Goal: Use online tool/utility: Utilize a website feature to perform a specific function

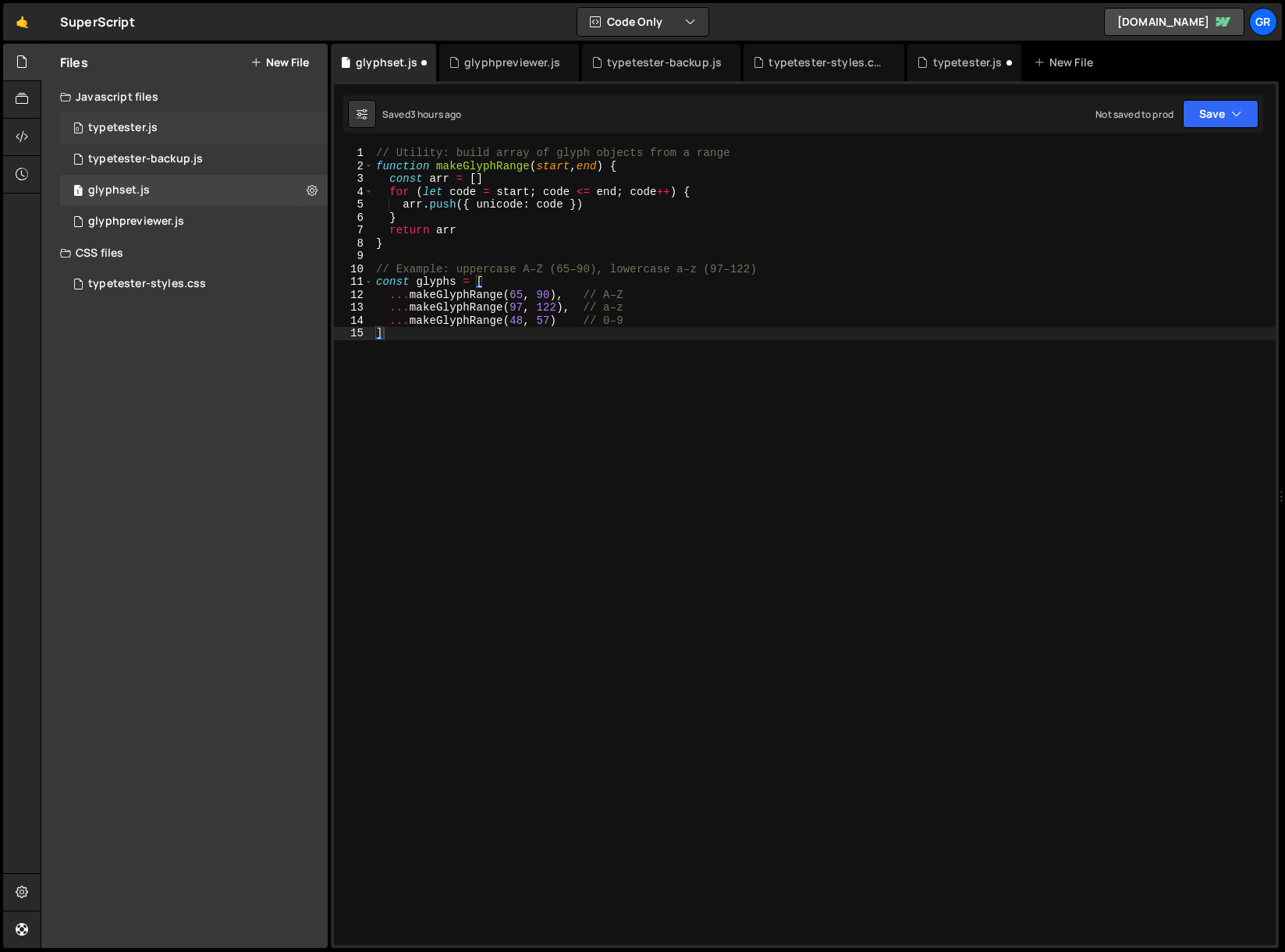
click at [162, 126] on div "0 typetester.js 0" at bounding box center [194, 127] width 268 height 31
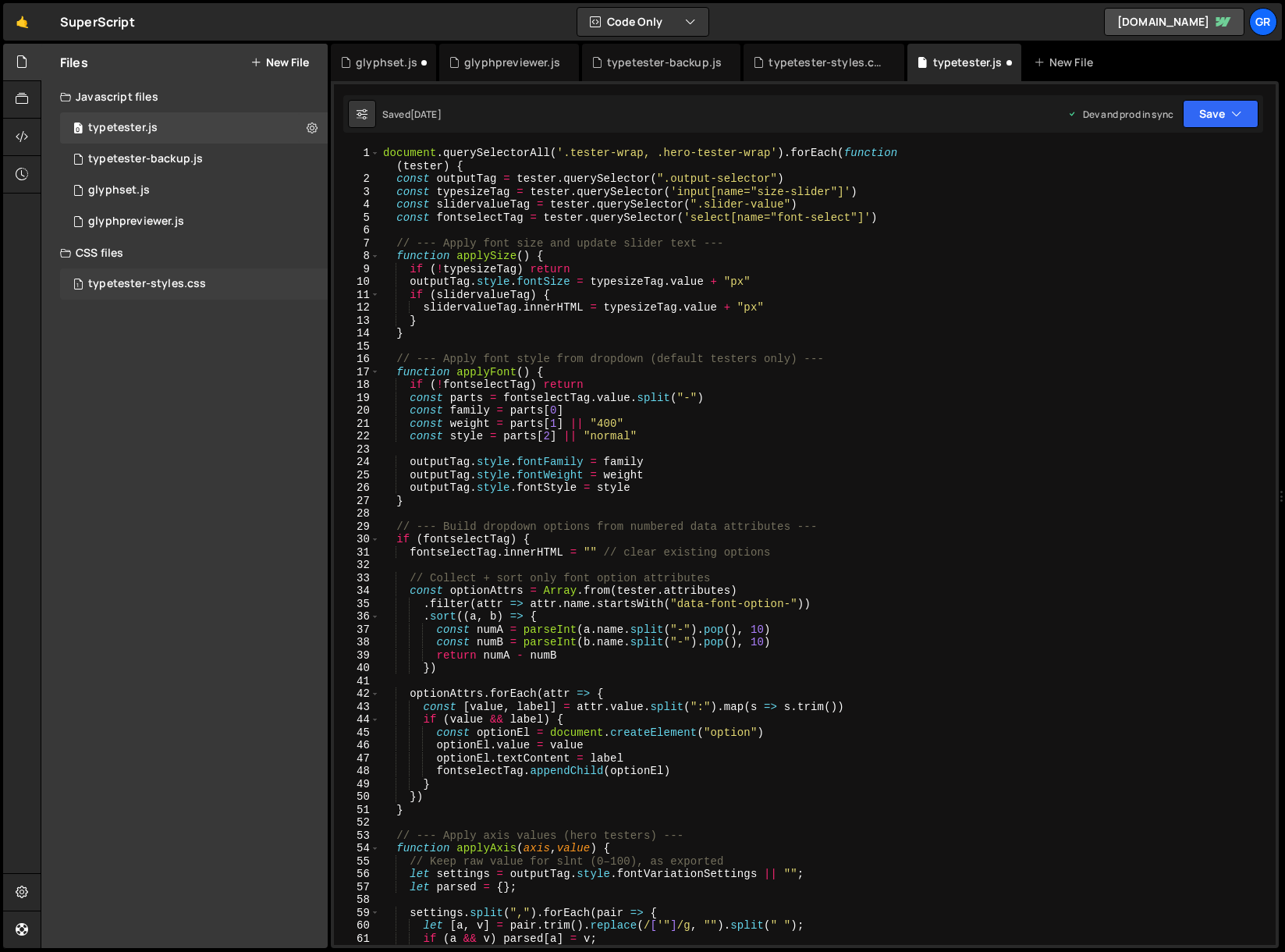
click at [176, 282] on div "typetester-styles.css" at bounding box center [147, 283] width 117 height 14
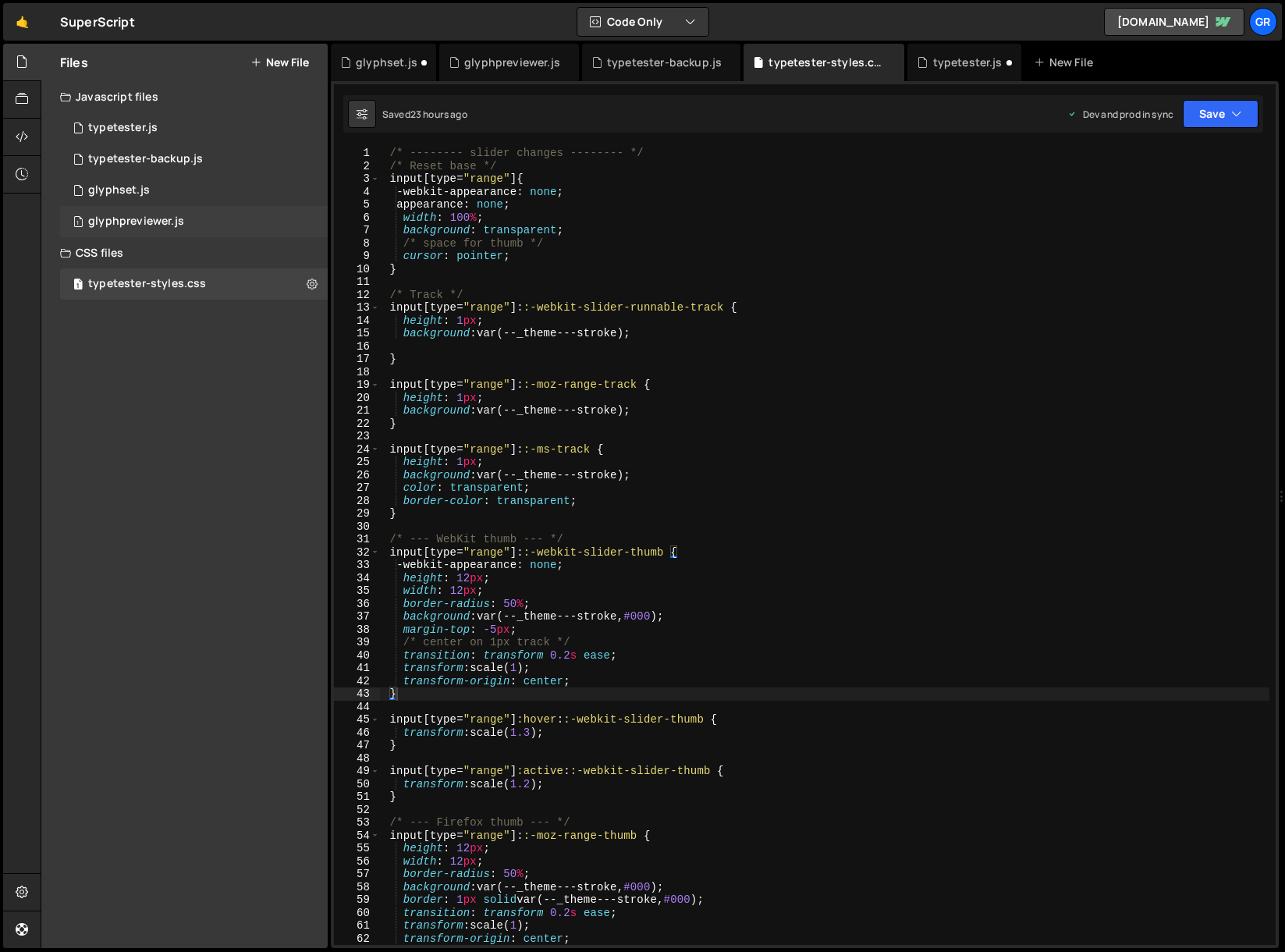
click at [142, 224] on div "glyphpreviewer.js" at bounding box center [136, 221] width 96 height 14
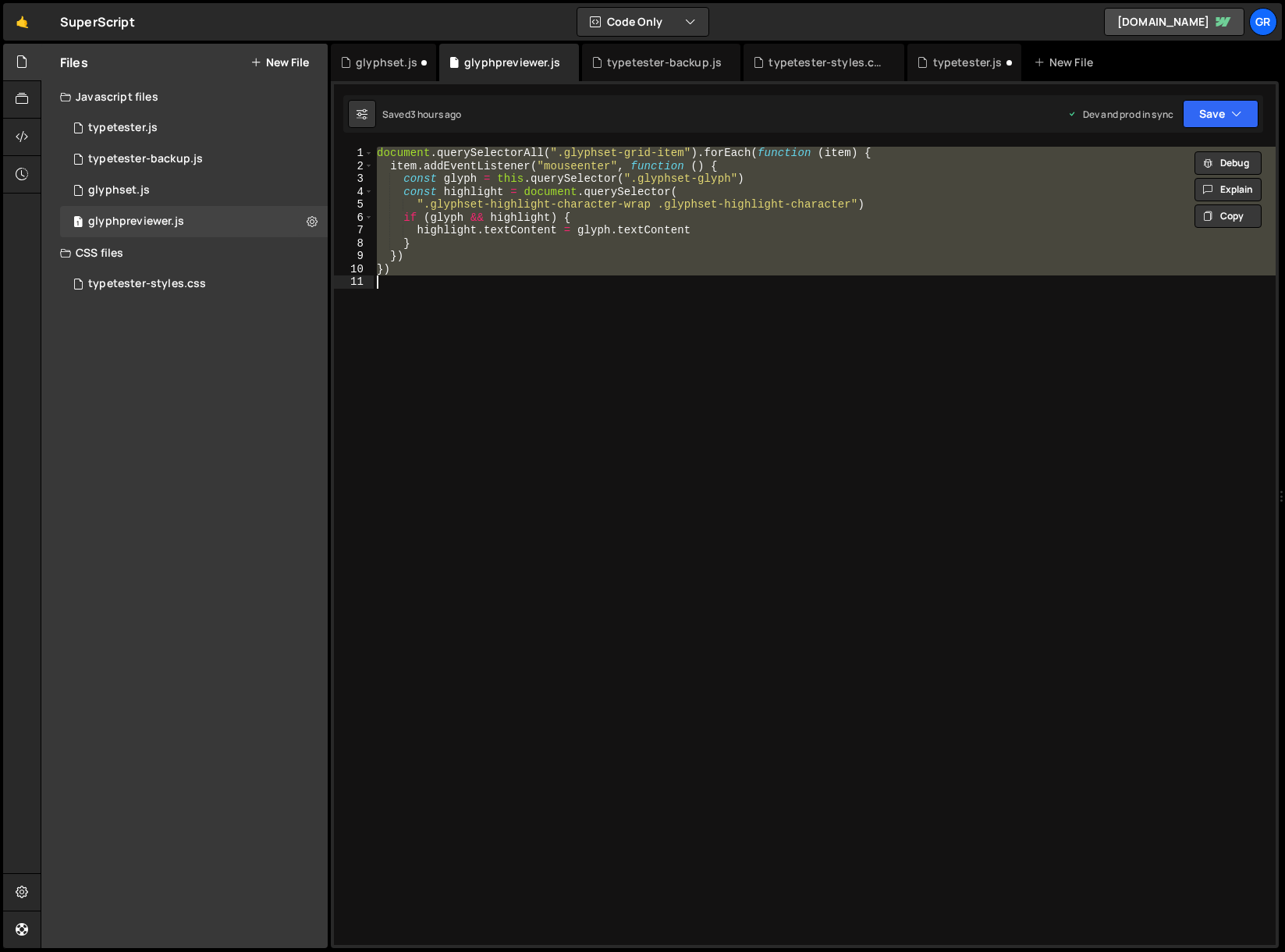
click at [380, 153] on div "document . querySelectorAll ( ".glyphset-grid-item" ) . forEach ( function ( it…" at bounding box center [825, 545] width 902 height 798
type textarea "document.querySelectorAll(".glyphset-grid-item").forEach(function (item) {"
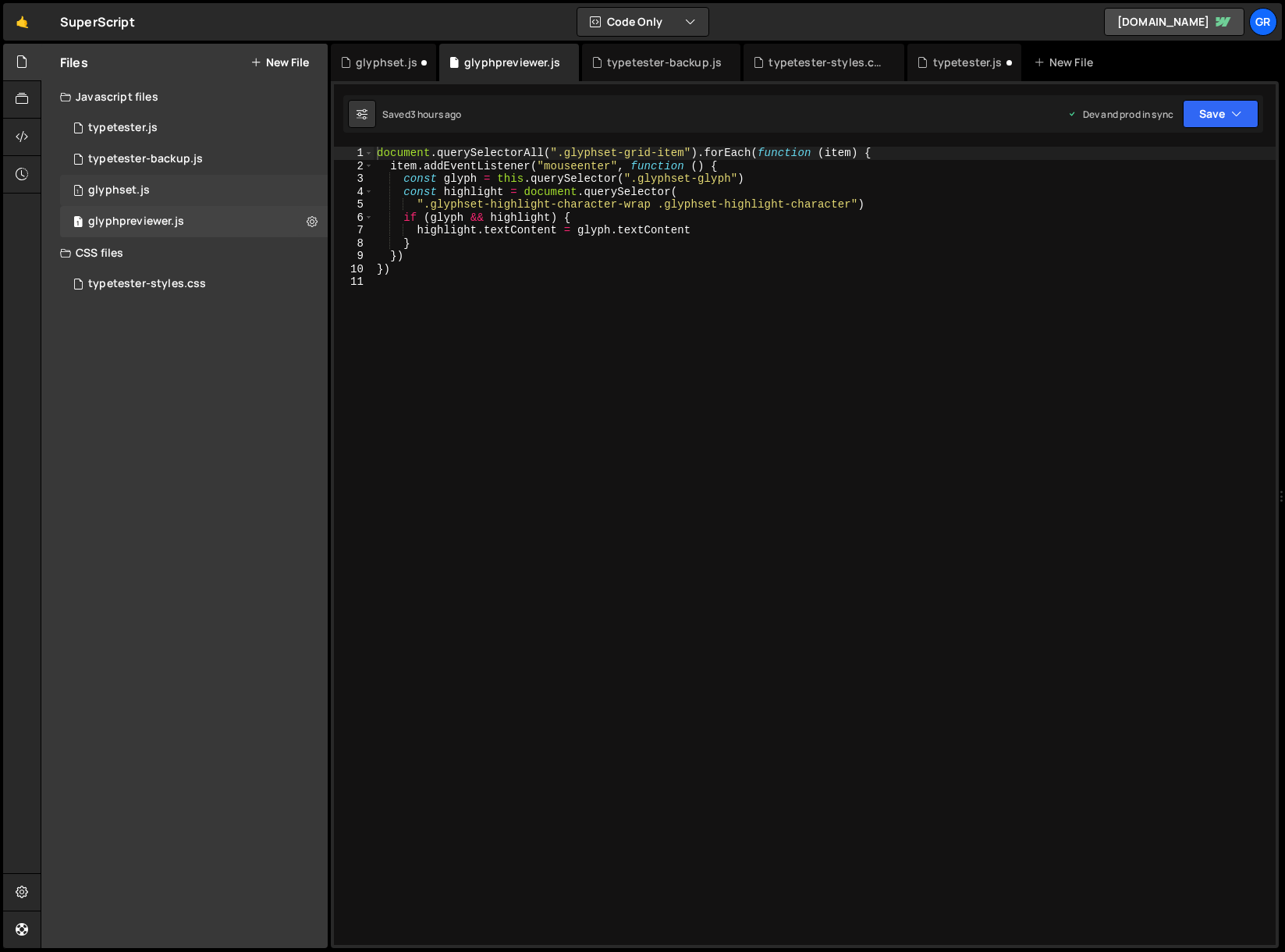
click at [177, 183] on div "1 glyphset.js 0" at bounding box center [194, 190] width 268 height 31
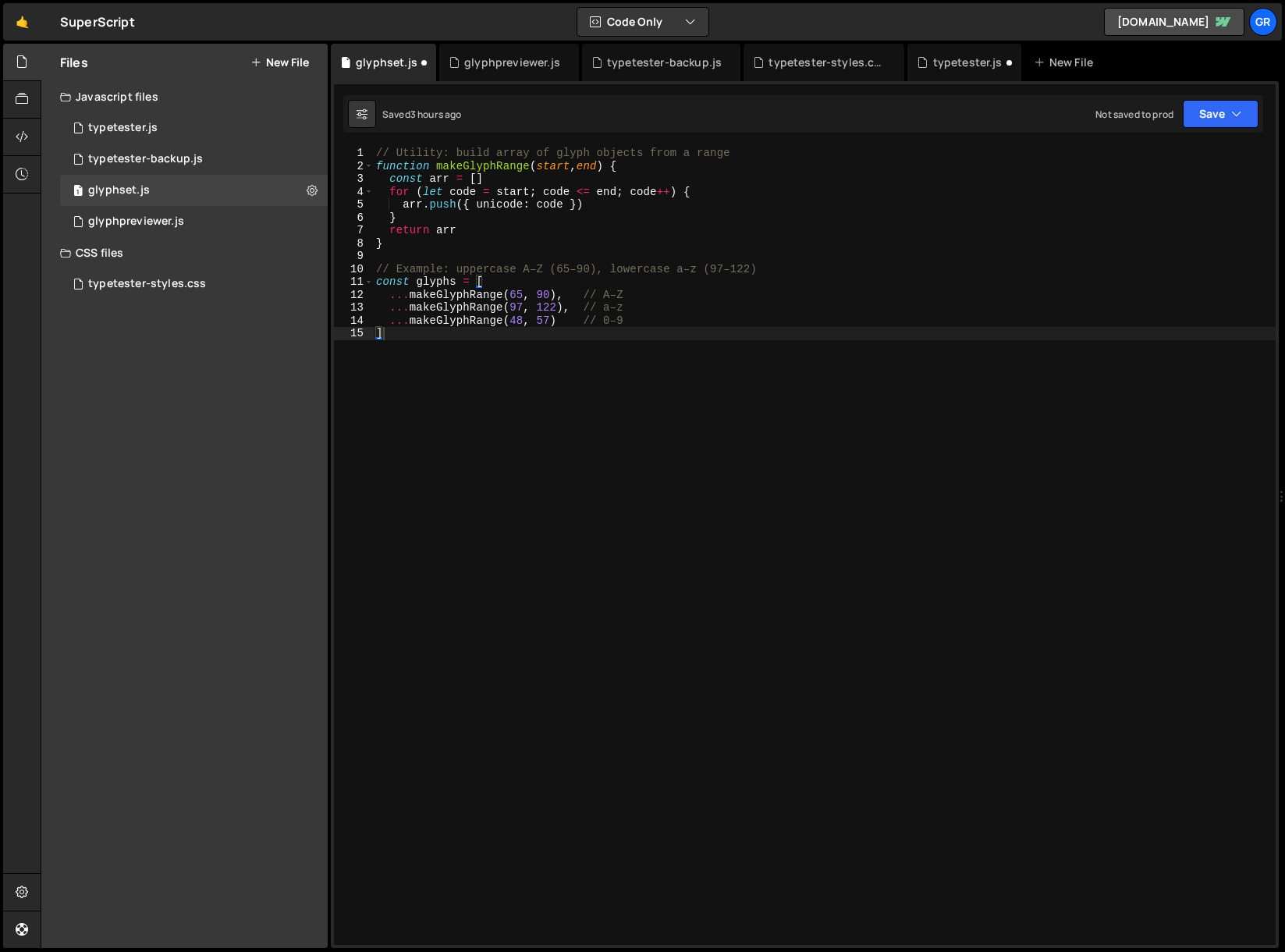
click at [458, 392] on div "// Utility: build array of glyph objects from a range function makeGlyphRange (…" at bounding box center [825, 558] width 903 height 824
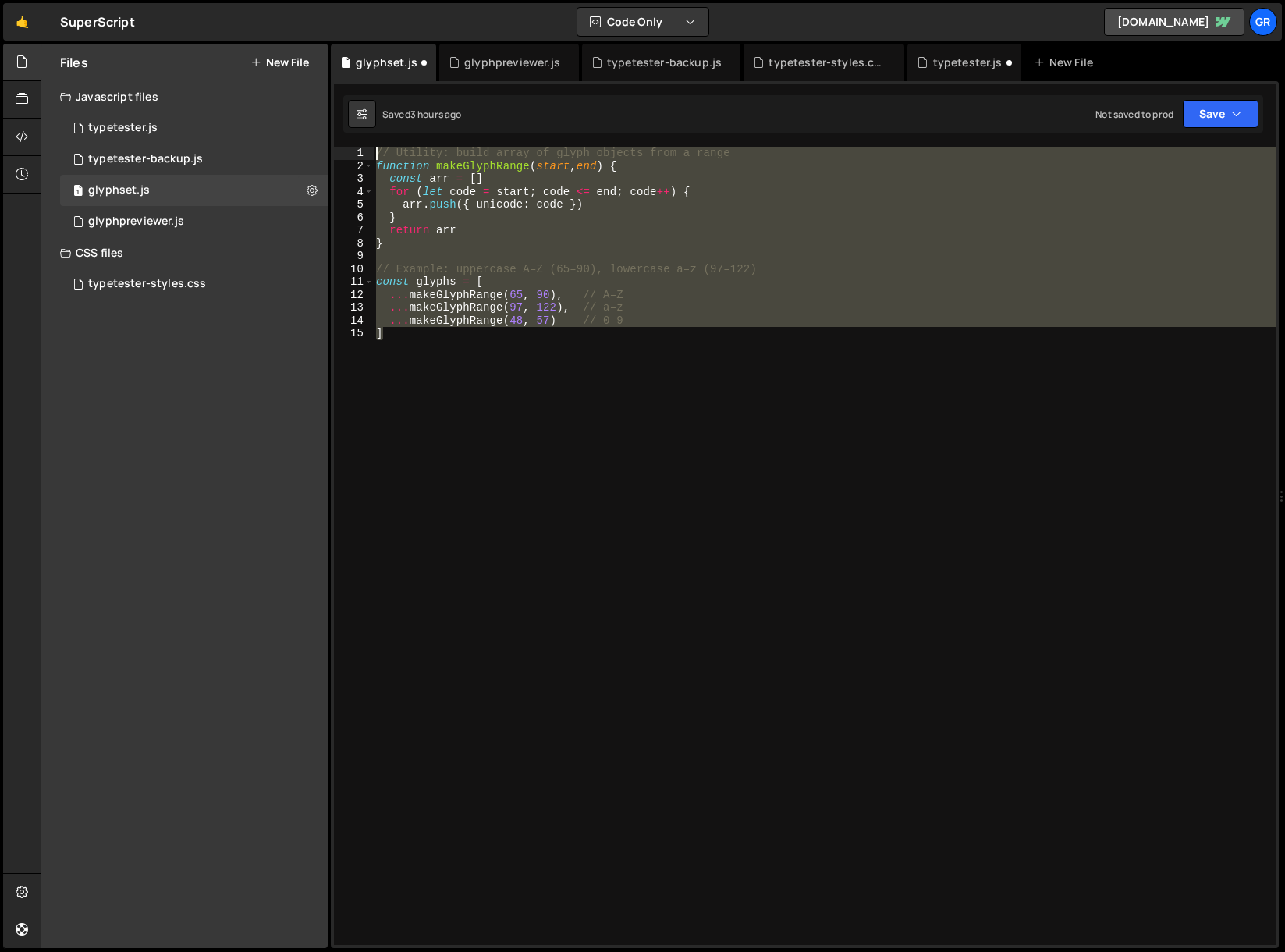
drag, startPoint x: 442, startPoint y: 353, endPoint x: 354, endPoint y: 137, distance: 233.2
click at [354, 137] on div "1 Type cmd + s to save your Javascript file. הההההההההההההההההההההההההההההההההה…" at bounding box center [805, 514] width 948 height 867
paste textarea "});"
type textarea "});"
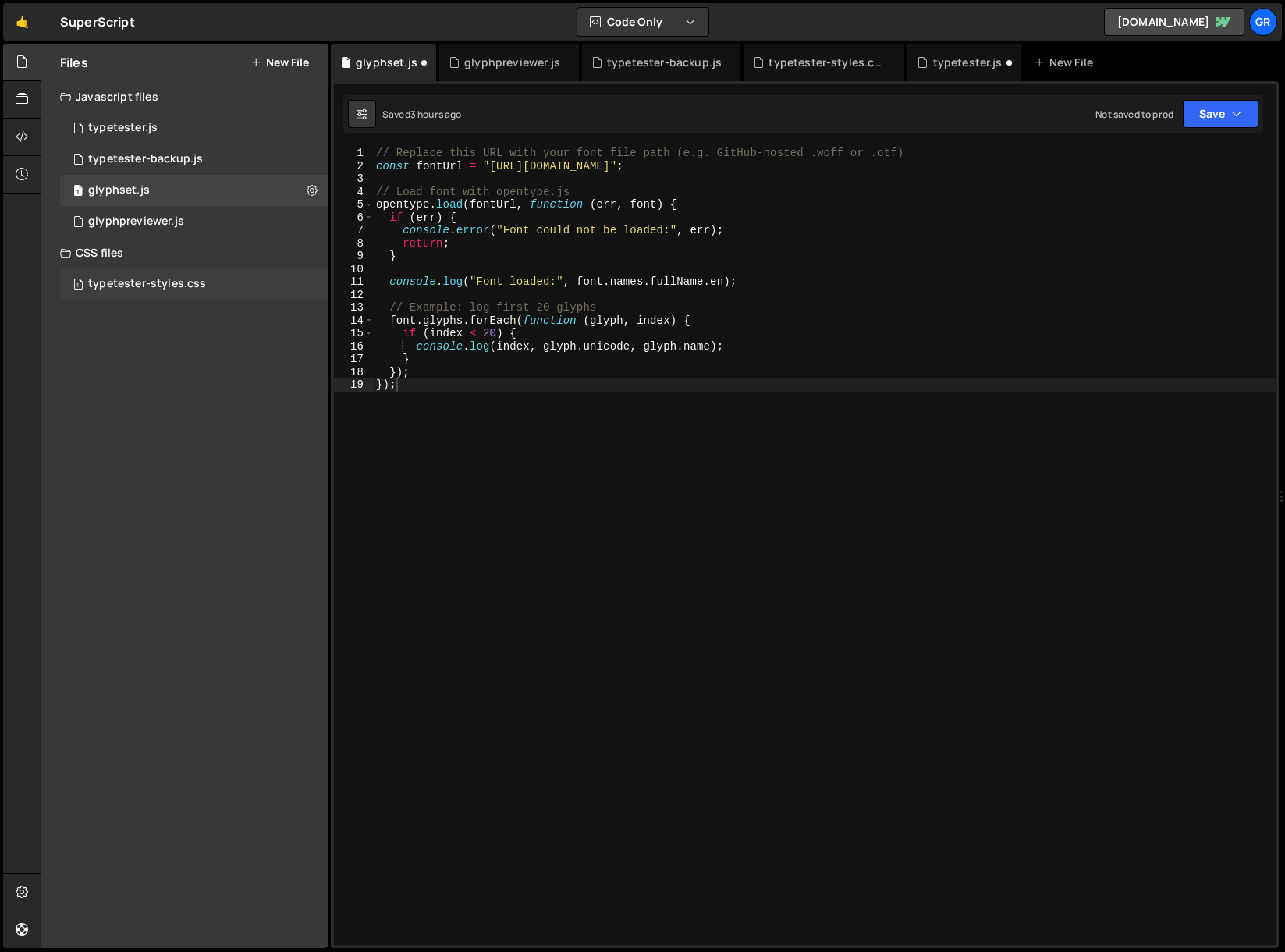
click at [163, 283] on div "typetester-styles.css" at bounding box center [147, 283] width 117 height 14
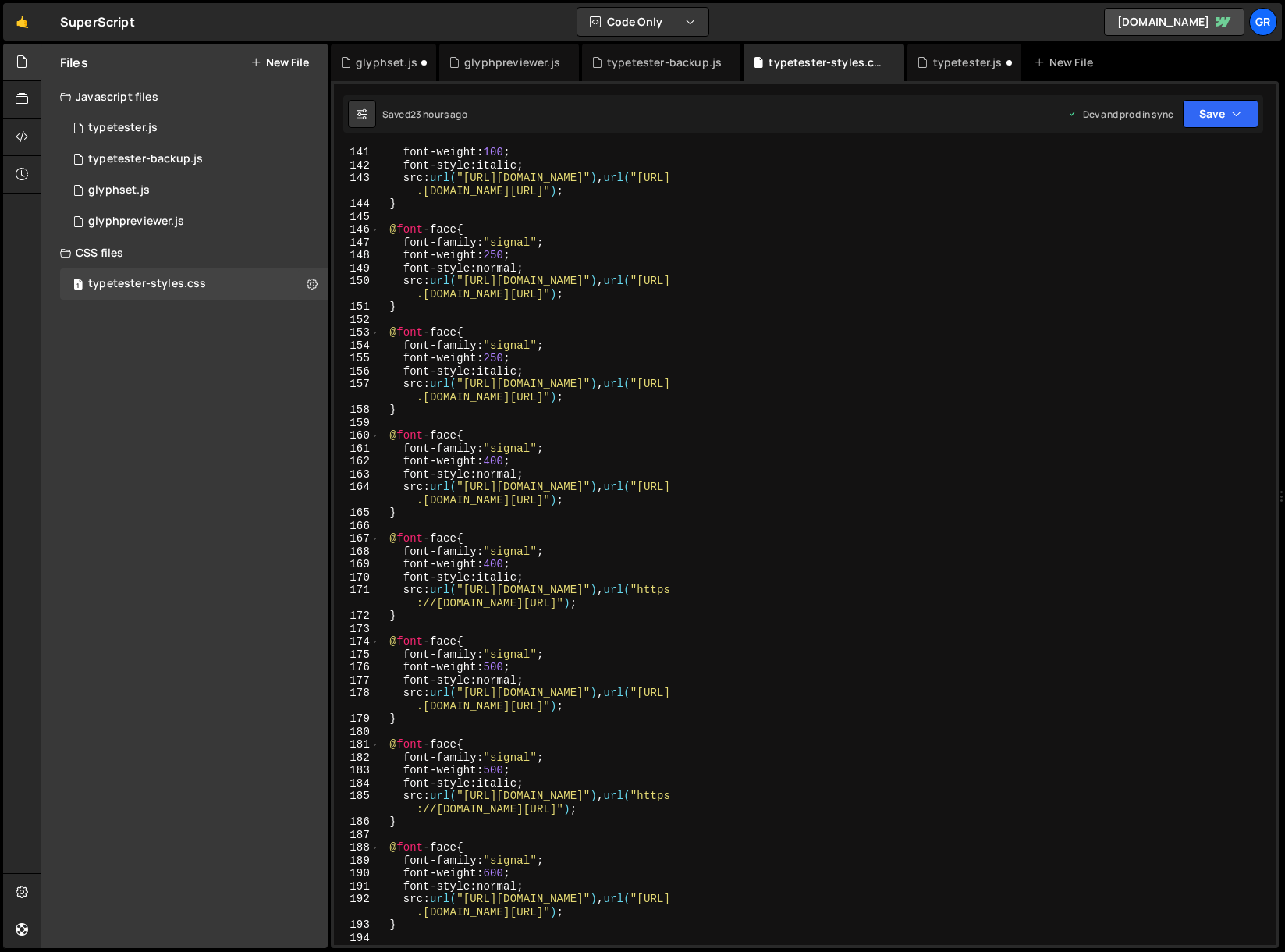
scroll to position [1828, 0]
type textarea "src: url("[URL][DOMAIN_NAME]"), url("[URL][DOMAIN_NAME]");"
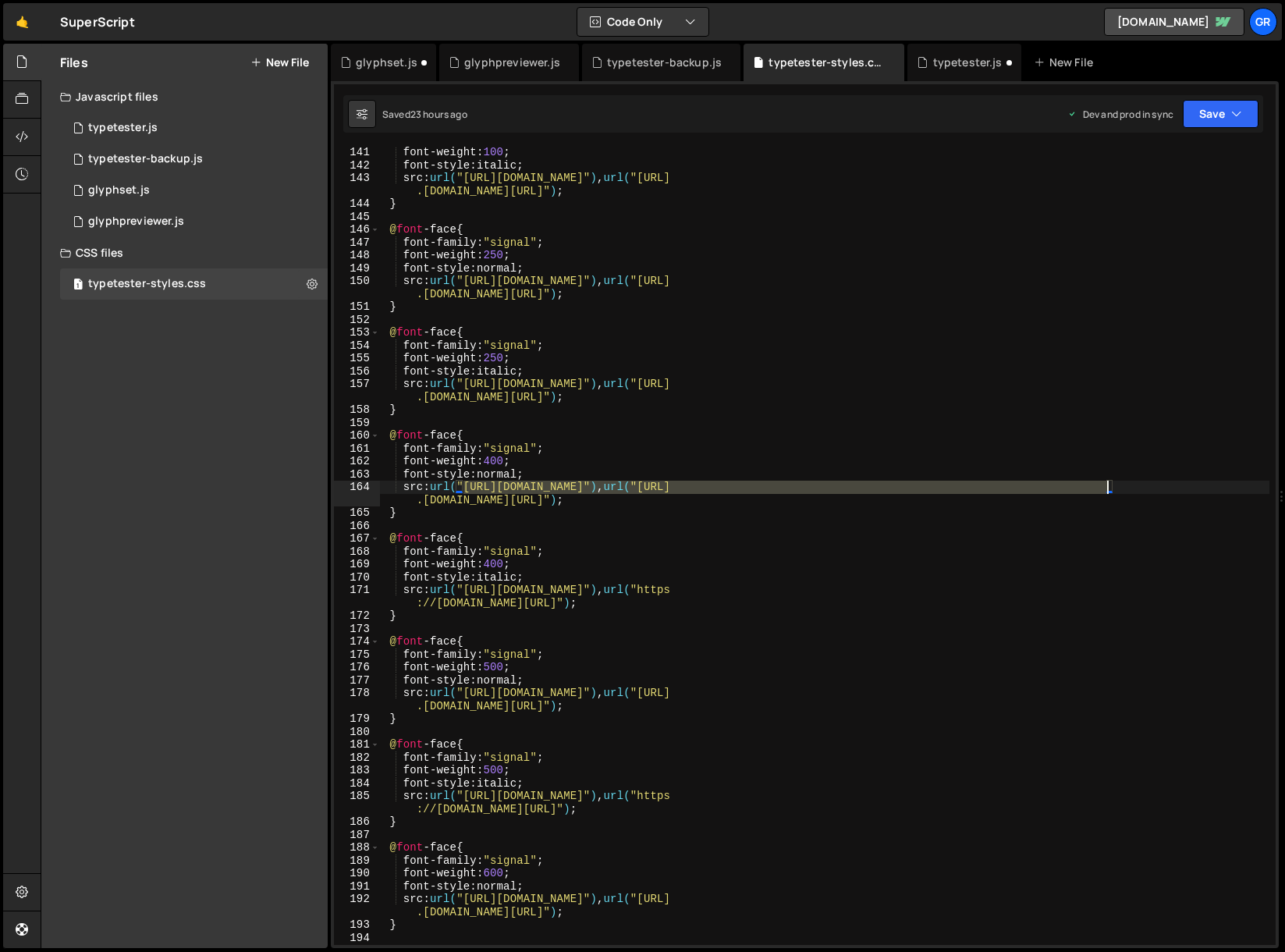
drag, startPoint x: 462, startPoint y: 485, endPoint x: 1105, endPoint y: 484, distance: 643.0
click at [1105, 484] on div "font-weight : 100 ; font-style : italic ; src : url( "[URL][DOMAIN_NAME]" ) , u…" at bounding box center [825, 557] width 889 height 824
click at [177, 192] on div "1 glyphset.js 0" at bounding box center [194, 190] width 268 height 31
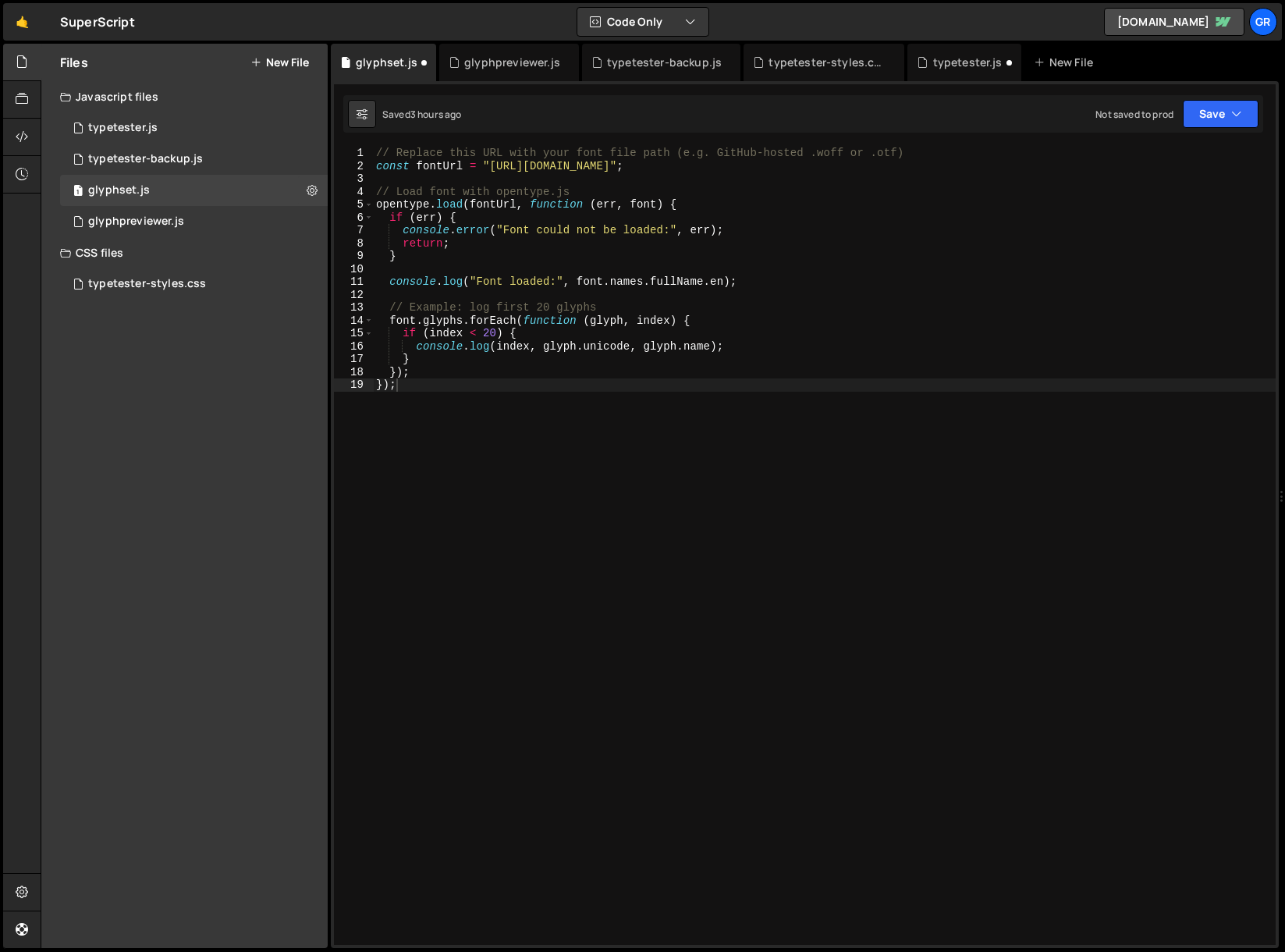
click at [496, 166] on div "// Replace this URL with your font file path (e.g. GitHub-hosted .woff or .otf)…" at bounding box center [825, 558] width 903 height 824
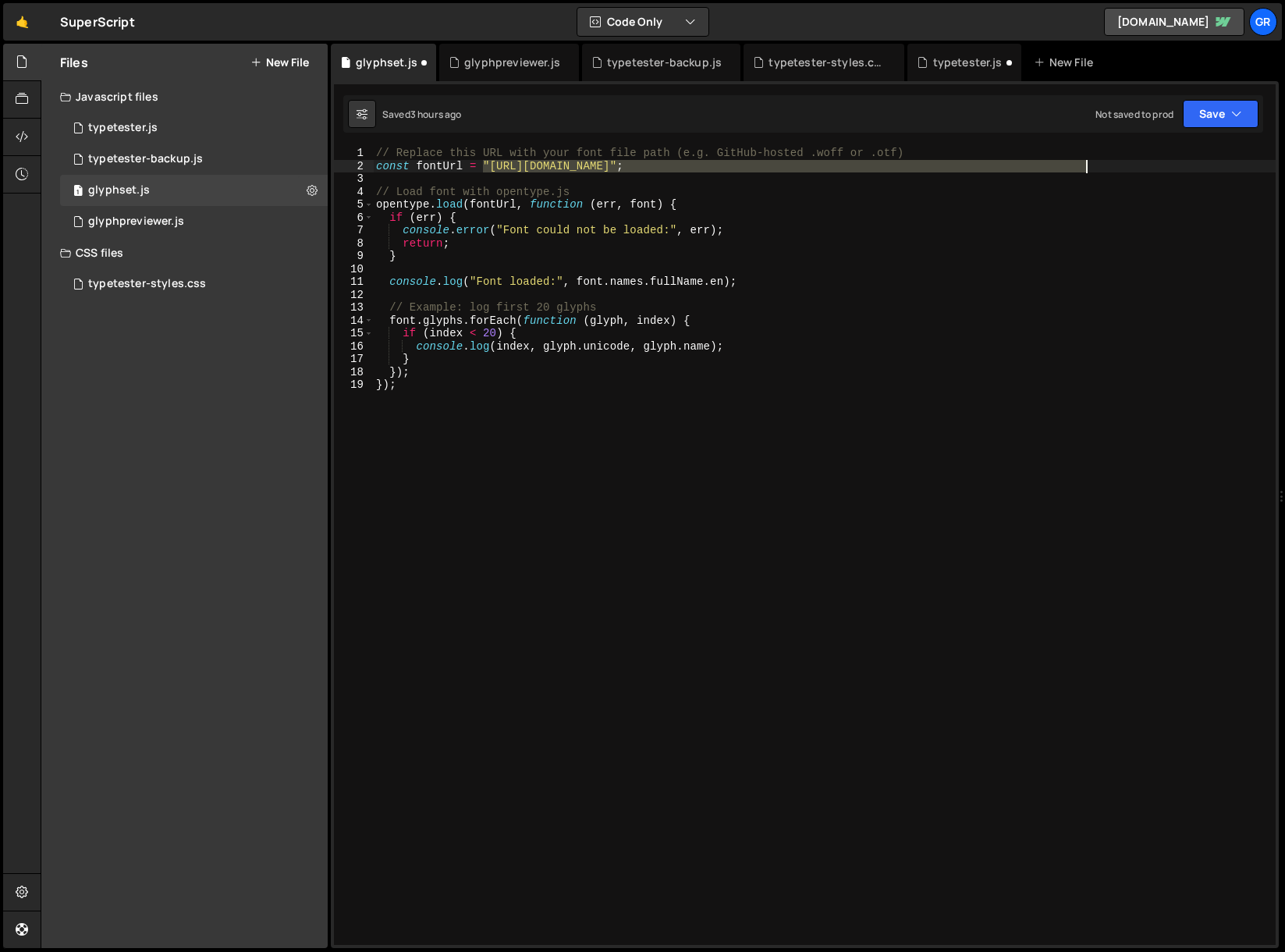
drag, startPoint x: 483, startPoint y: 165, endPoint x: 1084, endPoint y: 164, distance: 601.0
click at [1084, 164] on div "// Replace this URL with your font file path (e.g. GitHub-hosted .woff or .otf)…" at bounding box center [825, 558] width 903 height 824
paste textarea "-Regular"
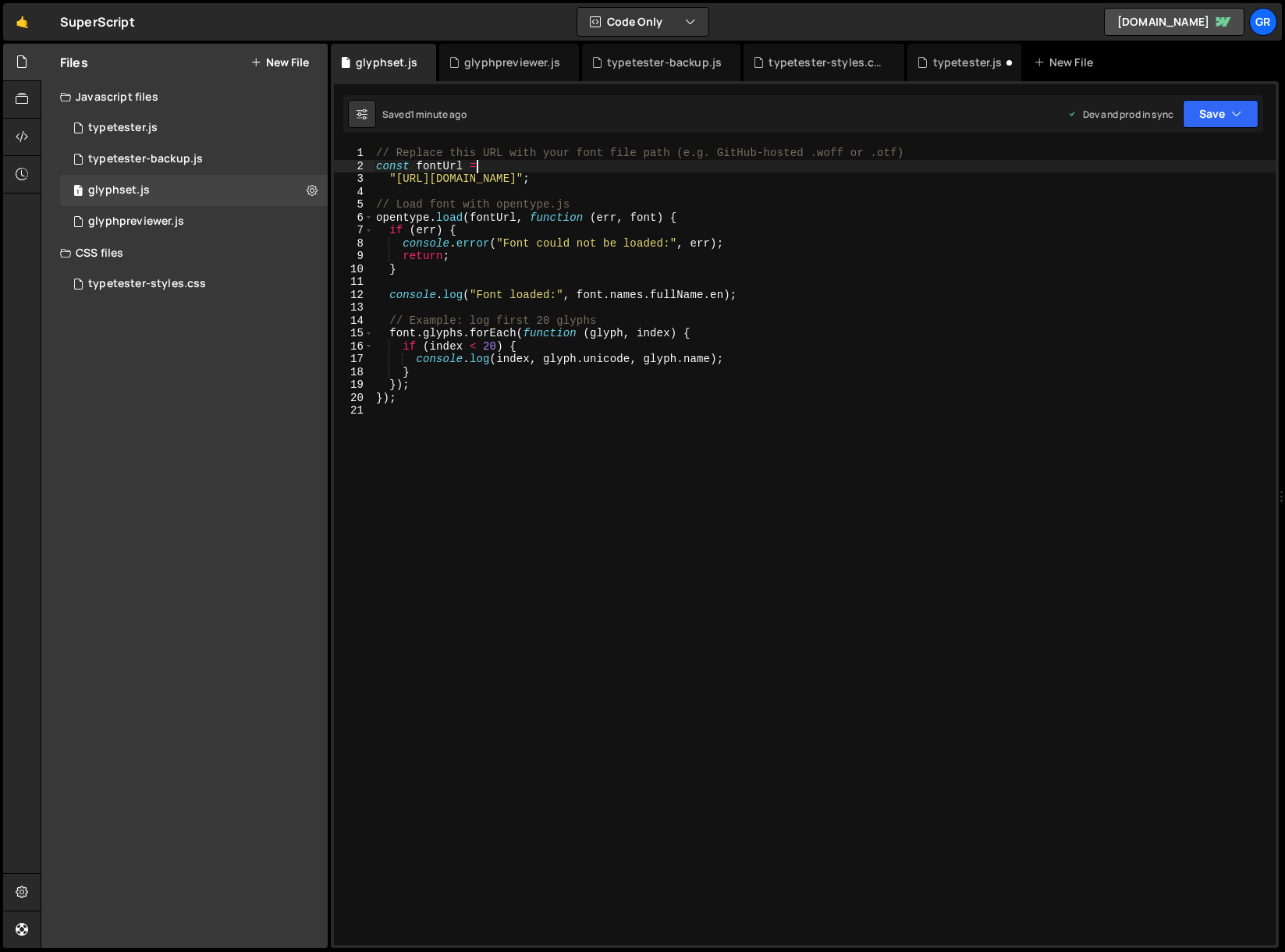
click at [1026, 177] on div "// Replace this URL with your font file path (e.g. GitHub-hosted .woff or .otf)…" at bounding box center [825, 558] width 903 height 824
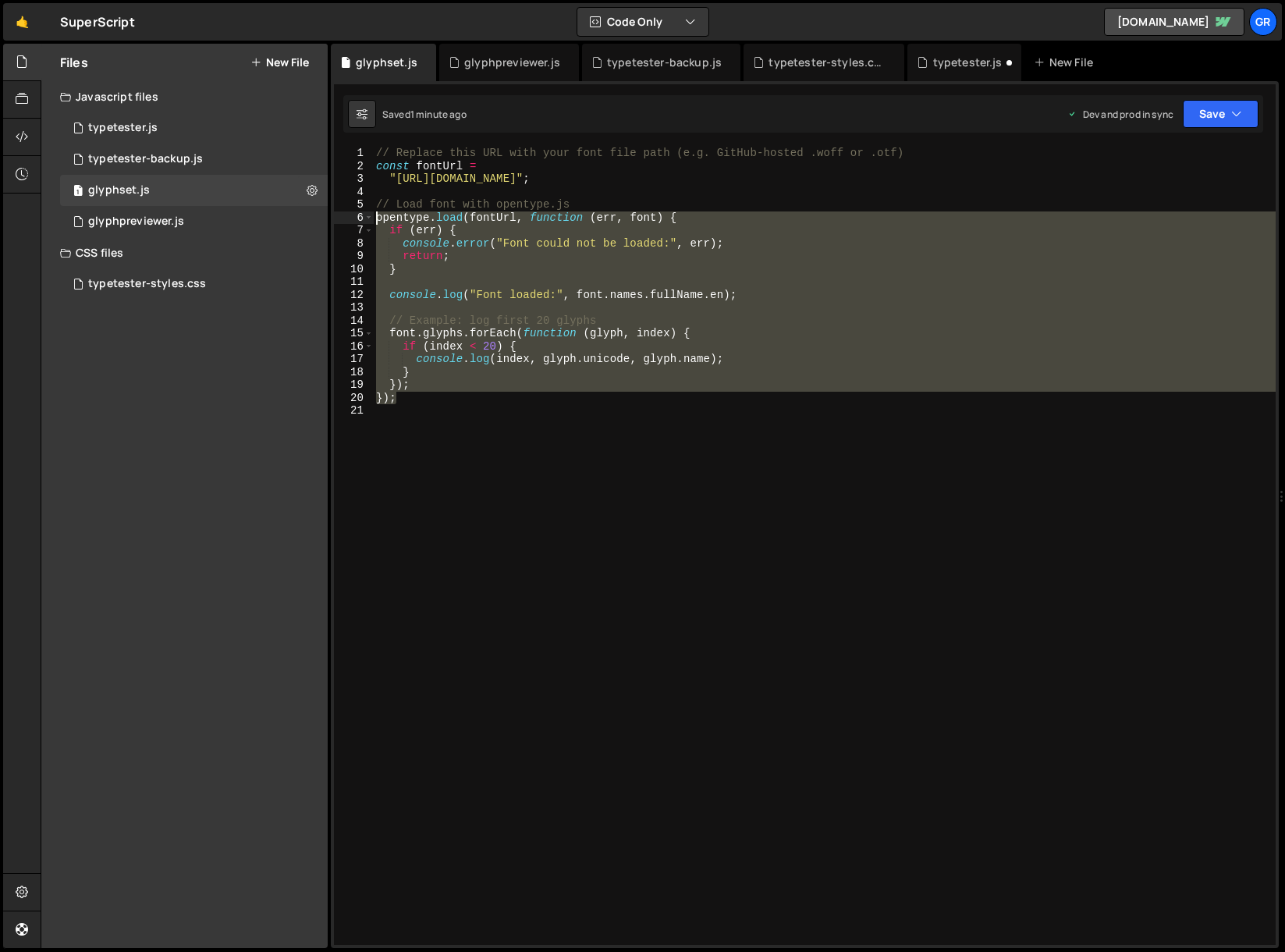
drag, startPoint x: 421, startPoint y: 402, endPoint x: 329, endPoint y: 217, distance: 206.6
click at [329, 217] on div "Files New File Javascript files 0 typetester.js 0 0 typetester-backup.js 0 1 gl…" at bounding box center [663, 496] width 1245 height 906
paste textarea "});"
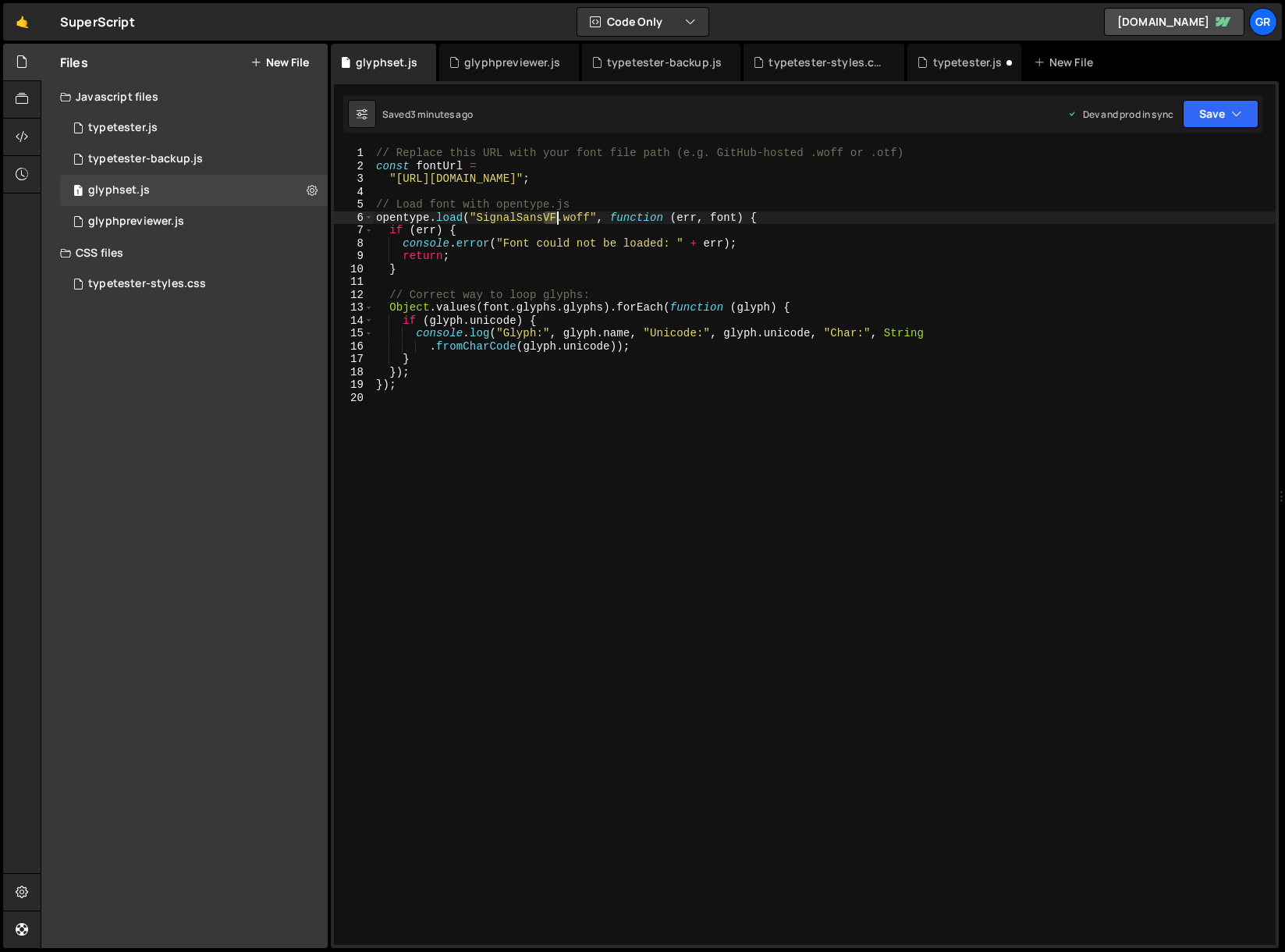
drag, startPoint x: 544, startPoint y: 216, endPoint x: 554, endPoint y: 215, distance: 10.0
click at [554, 215] on div "// Replace this URL with your font file path (e.g. GitHub-hosted .woff or .otf)…" at bounding box center [825, 558] width 903 height 824
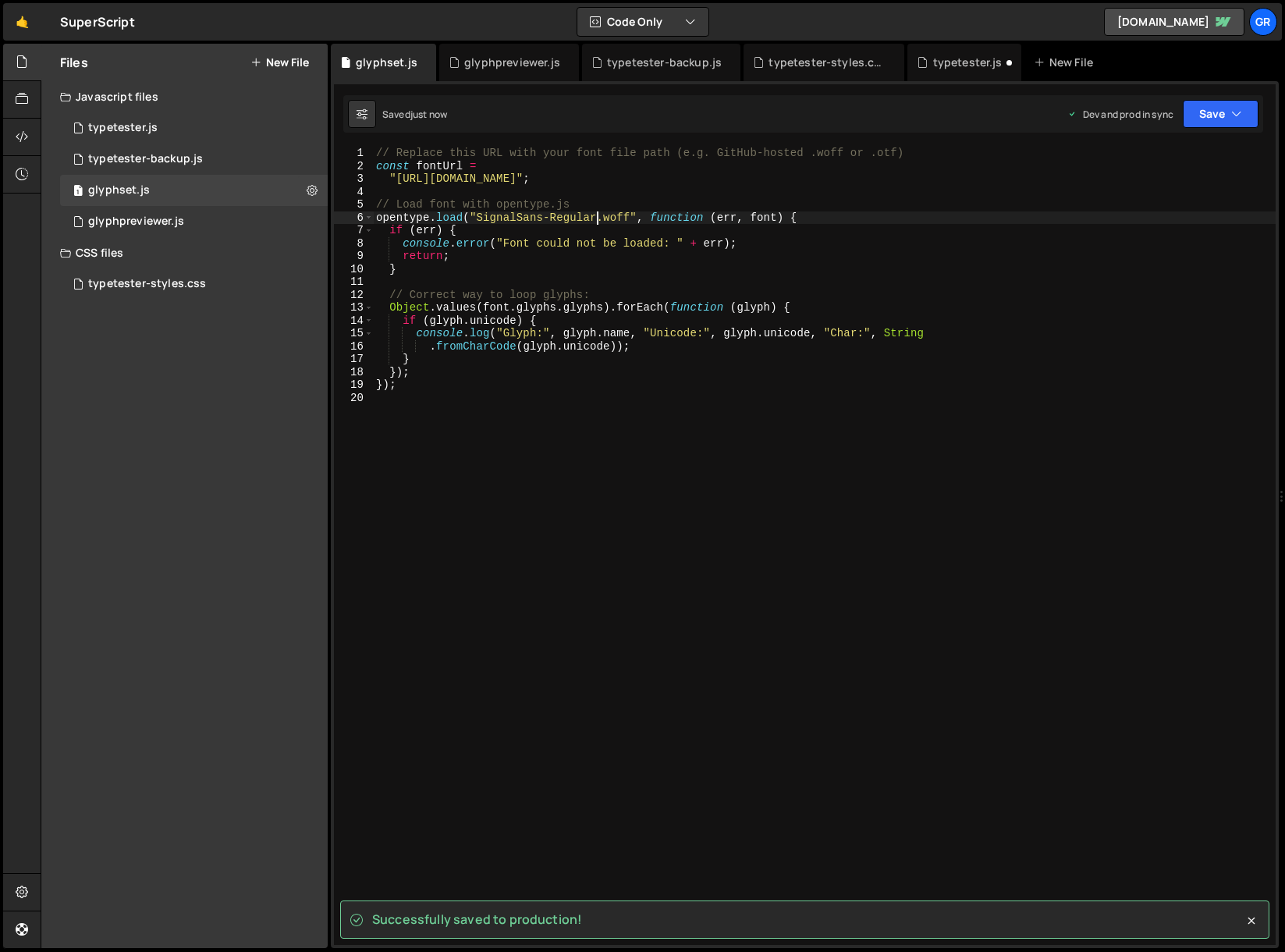
type textarea "opentype.load("SignalSans-Regular.woff", function (err, font) {"
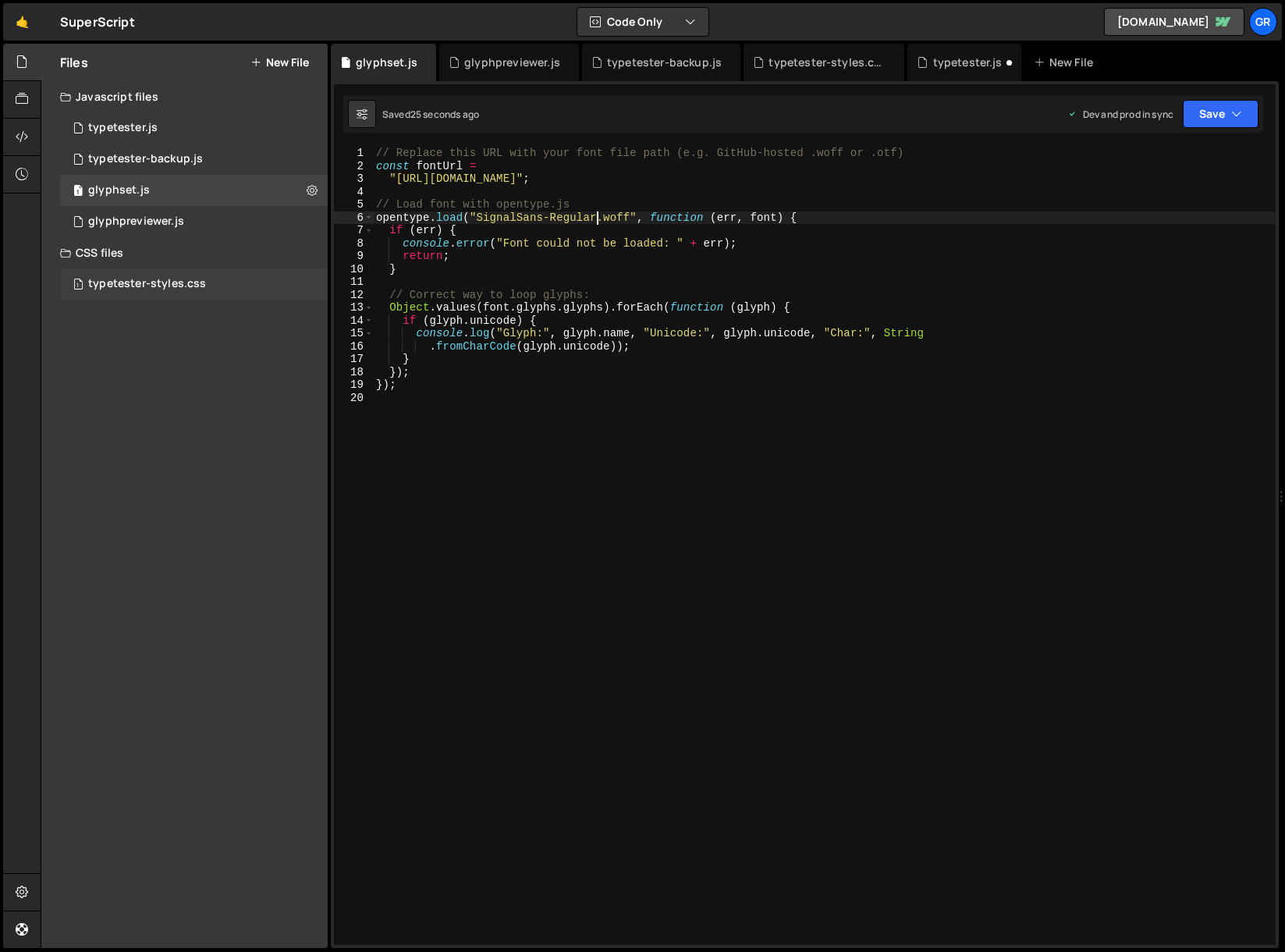
click at [180, 288] on div "typetester-styles.css" at bounding box center [147, 283] width 117 height 14
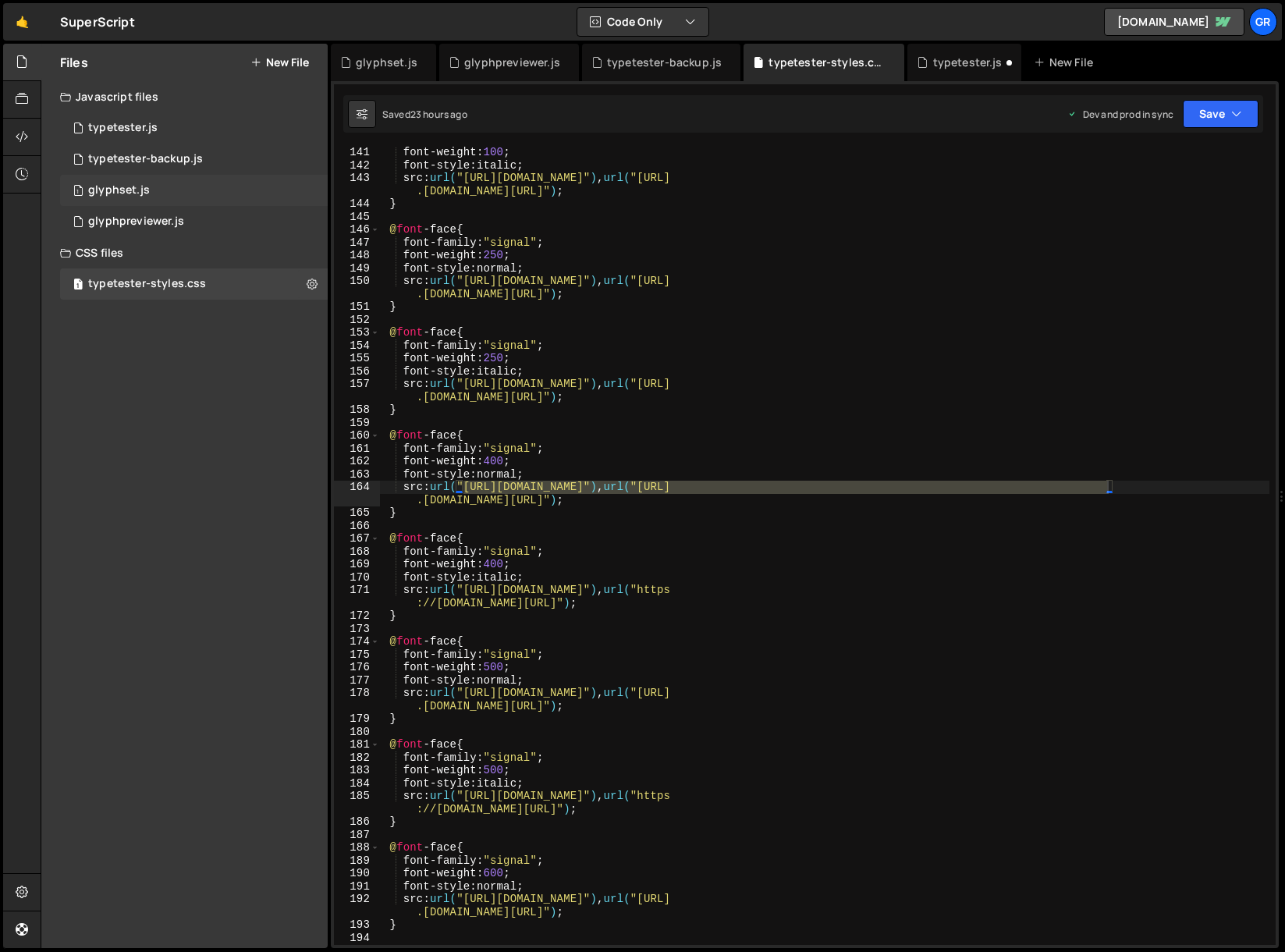
click at [148, 196] on div "1 glyphset.js 0" at bounding box center [194, 190] width 268 height 31
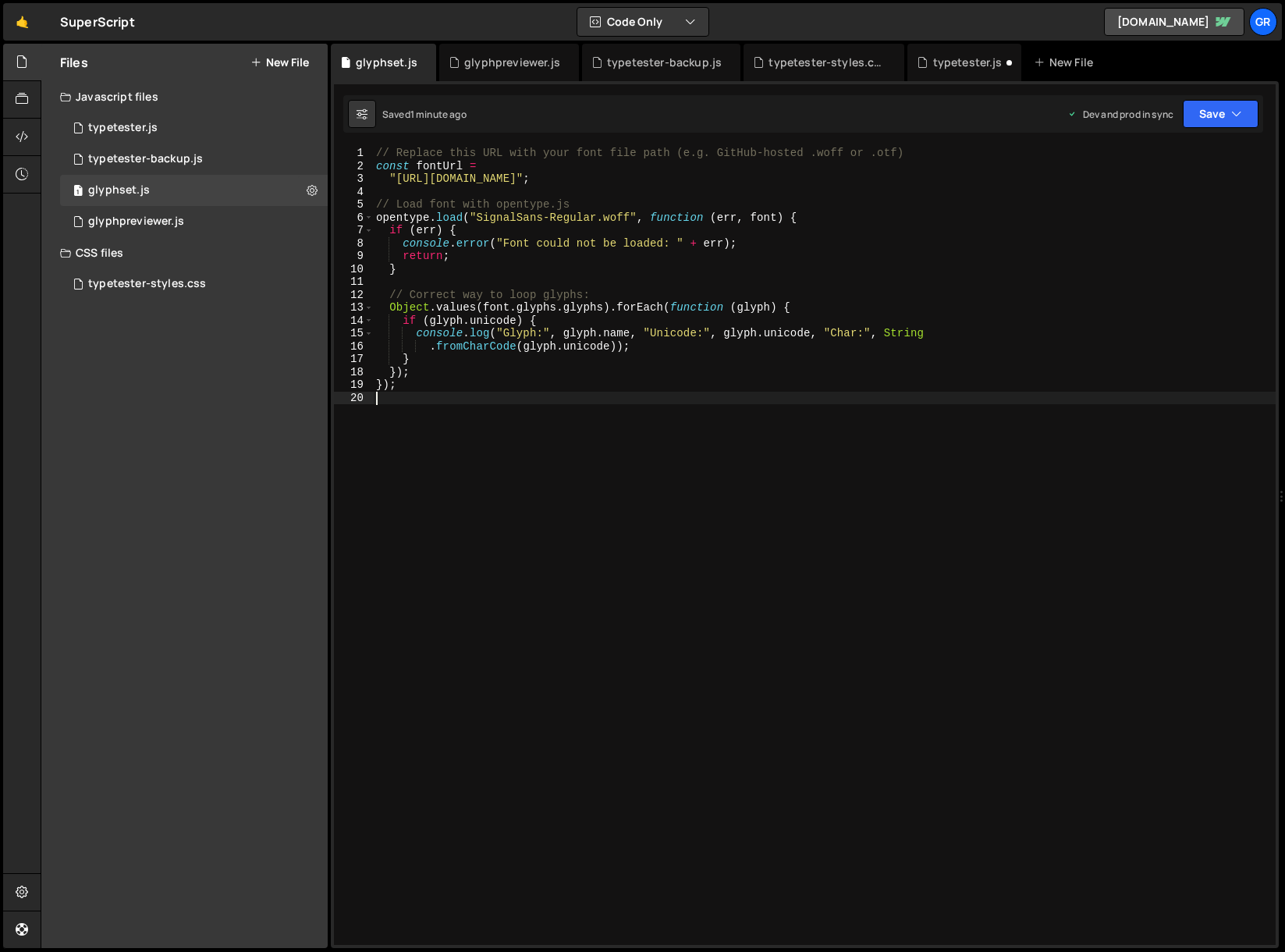
scroll to position [0, 0]
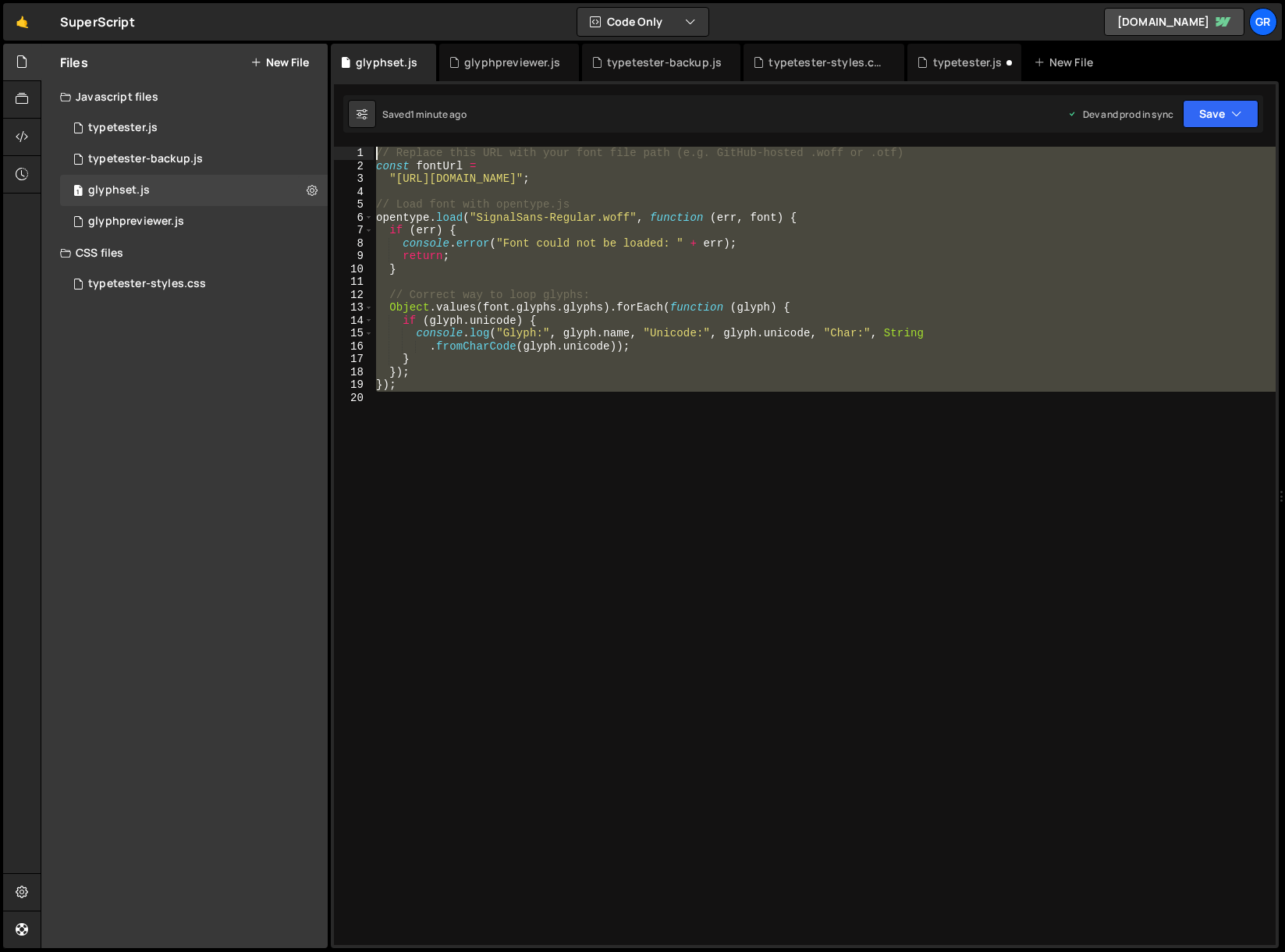
drag, startPoint x: 435, startPoint y: 393, endPoint x: 353, endPoint y: 152, distance: 254.6
click at [353, 152] on div "1 2 3 4 5 6 7 8 9 10 11 12 13 14 15 16 17 18 19 20 // Replace this URL with you…" at bounding box center [804, 545] width 942 height 798
type textarea "// Replace this URL with your font file path (e.g. GitHub-hosted .woff or .otf)…"
click at [468, 404] on div "// Replace this URL with your font file path (e.g. GitHub-hosted .woff or .otf)…" at bounding box center [825, 545] width 903 height 798
drag, startPoint x: 468, startPoint y: 401, endPoint x: 343, endPoint y: 128, distance: 300.3
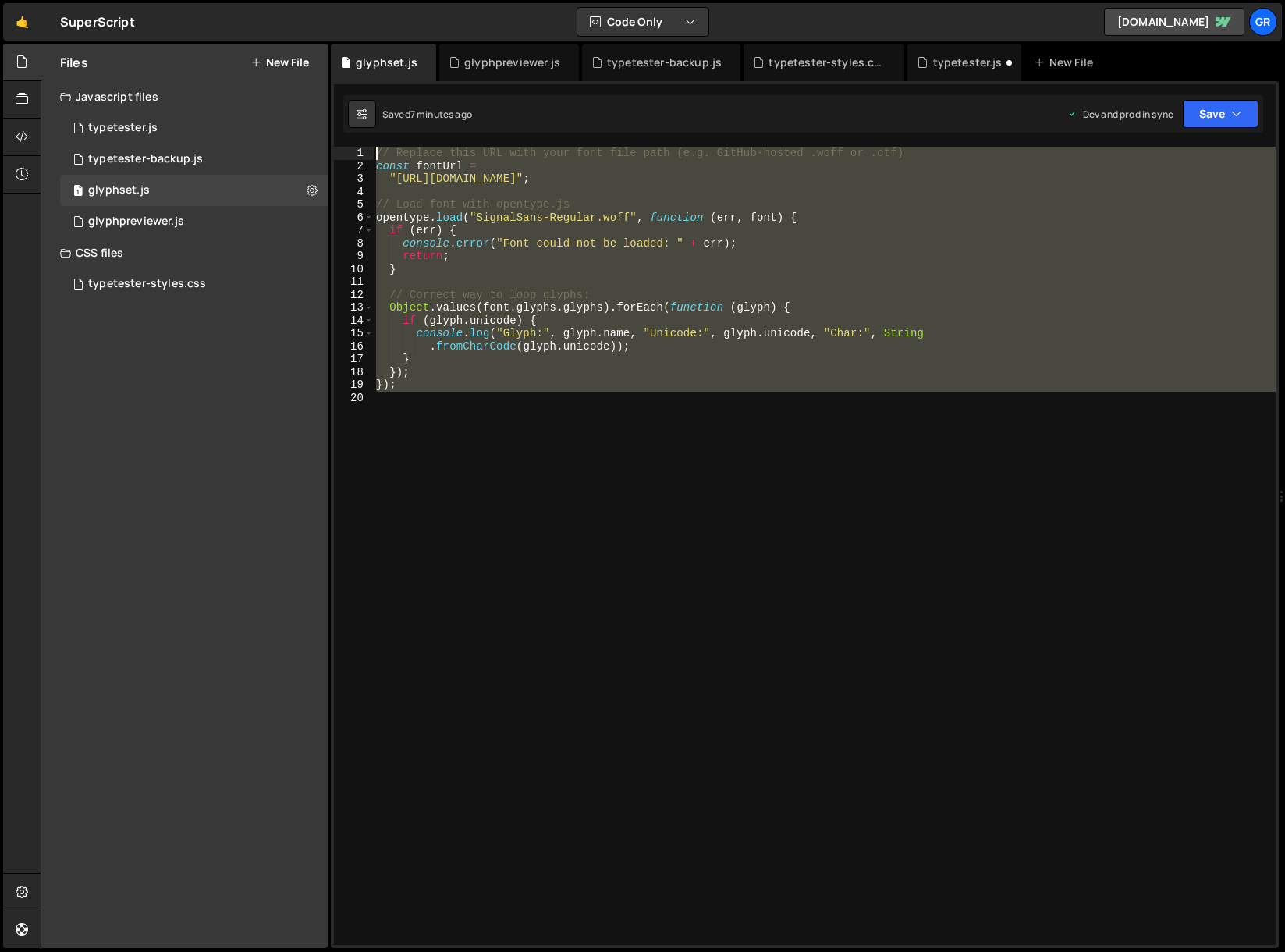
click at [343, 128] on div "Debug Explain Copy glyphset.js glyphpreviewer.js typetester-backup.js typeteste…" at bounding box center [805, 496] width 948 height 906
paste textarea "});"
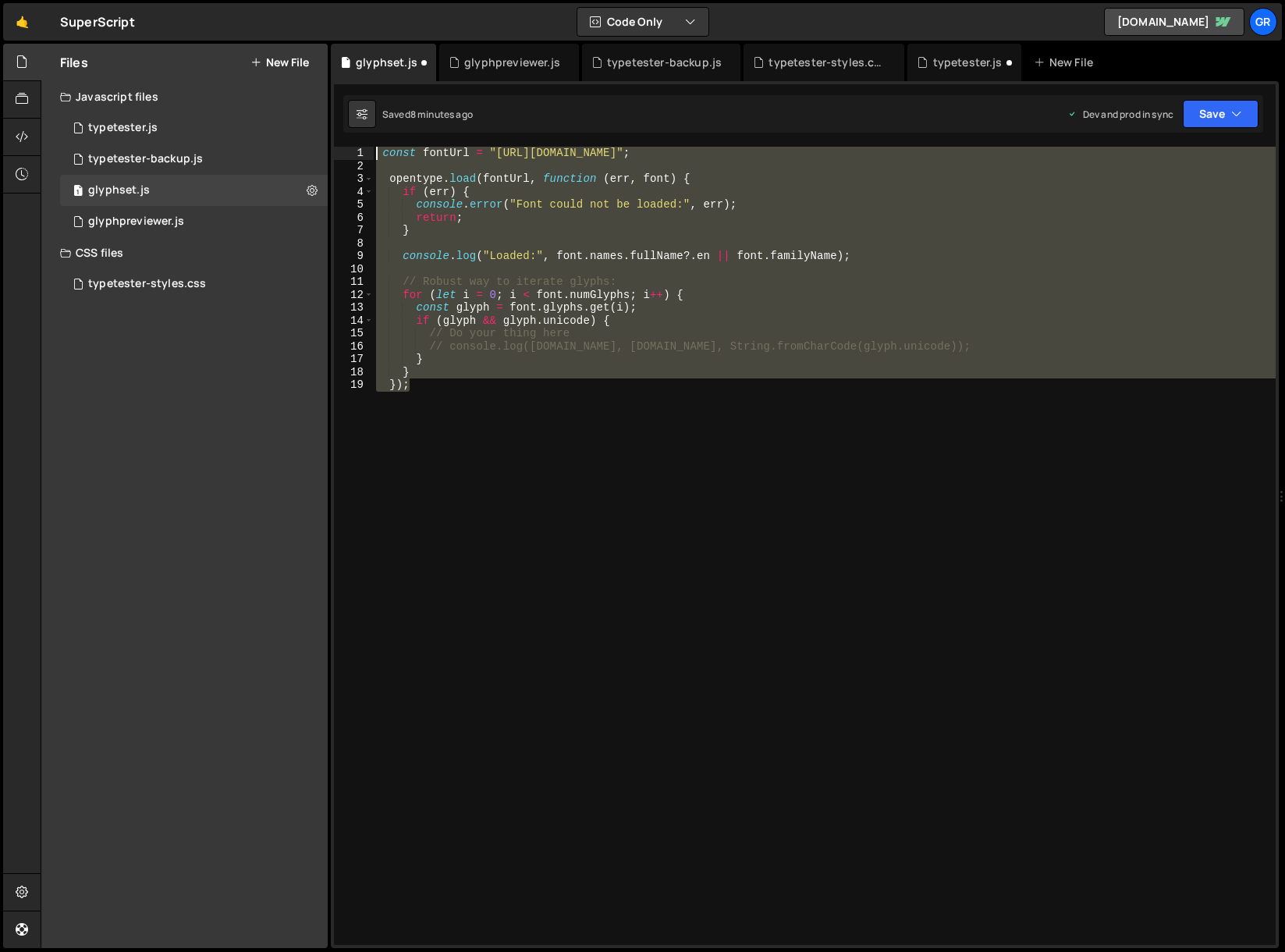
drag, startPoint x: 469, startPoint y: 391, endPoint x: 314, endPoint y: 111, distance: 320.0
click at [314, 111] on div "Files New File Javascript files 0 typetester.js 0 0 typetester-backup.js 0 1 gl…" at bounding box center [663, 496] width 1245 height 906
paste textarea "});"
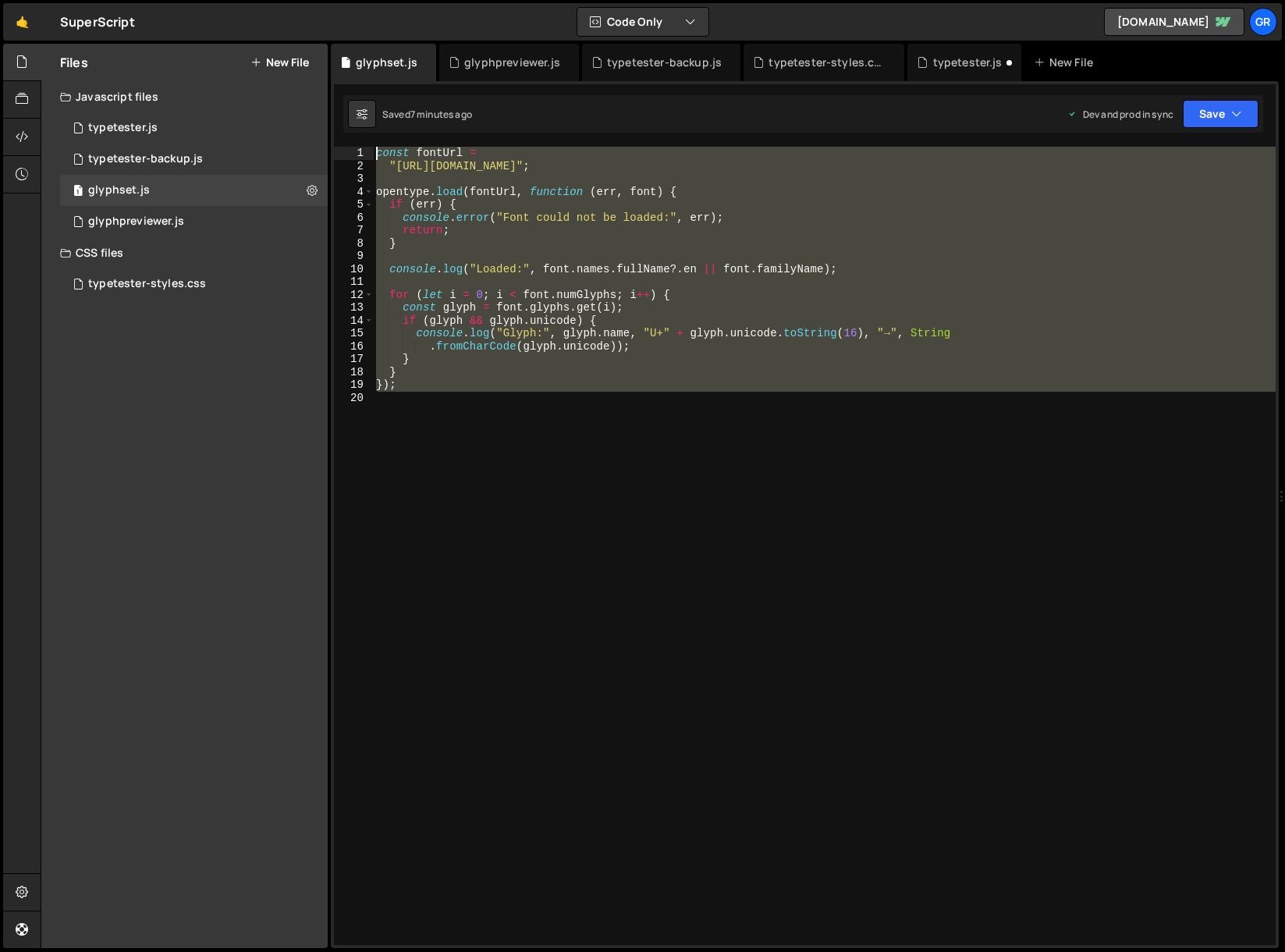
drag, startPoint x: 458, startPoint y: 410, endPoint x: 322, endPoint y: 101, distance: 337.6
click at [322, 100] on div "Files New File Javascript files 0 typetester.js 0 0 typetester-backup.js 0 1 gl…" at bounding box center [663, 496] width 1245 height 906
type textarea "const fontUrl = "[URL][DOMAIN_NAME]";"
click at [158, 222] on div "glyphpreviewer.js" at bounding box center [136, 221] width 96 height 14
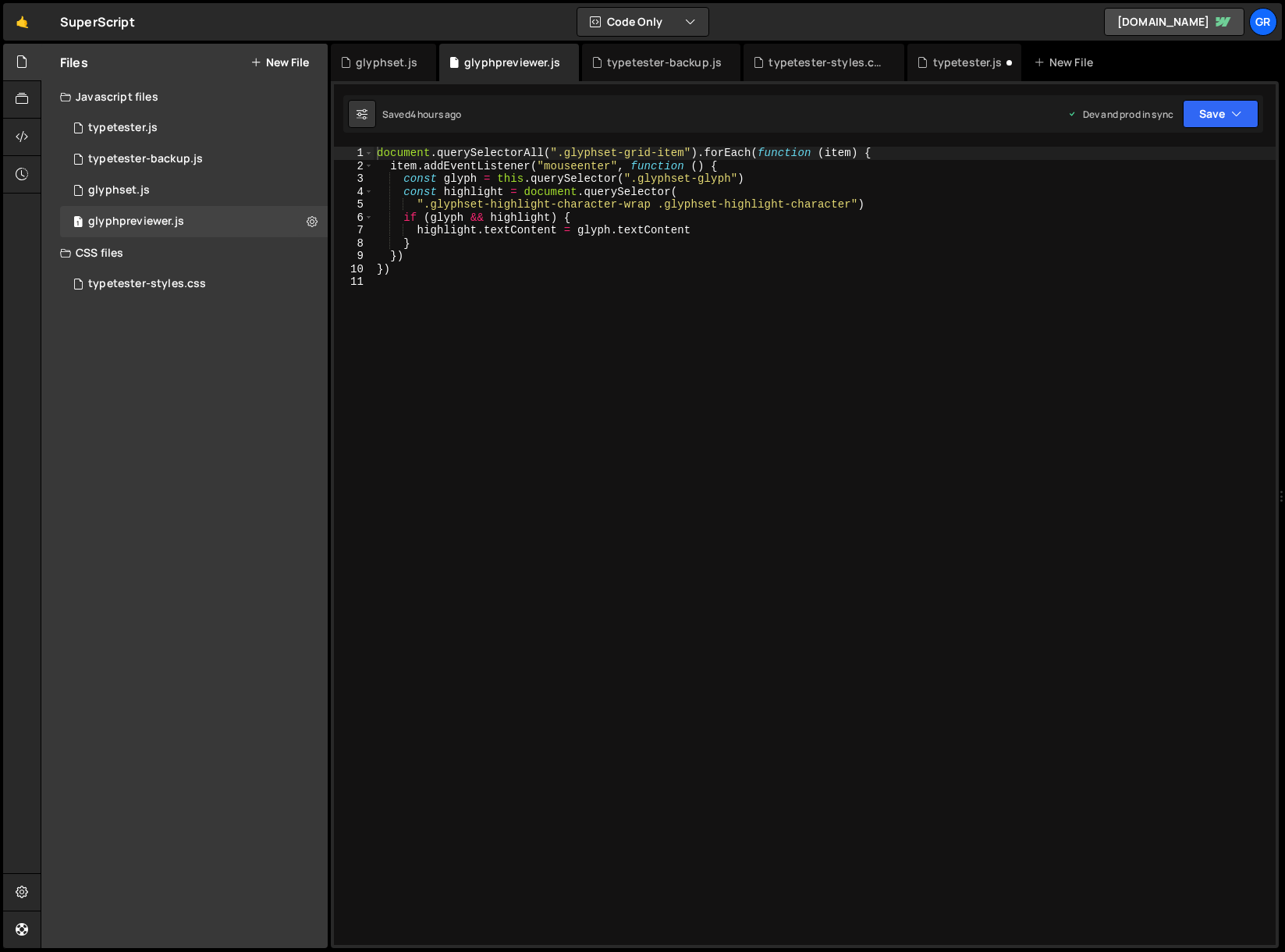
click at [375, 153] on div "document . querySelectorAll ( ".glyphset-grid-item" ) . forEach ( function ( it…" at bounding box center [825, 558] width 902 height 824
type textarea "document.querySelectorAll(".glyphset-grid-item").forEach(function (item) {"
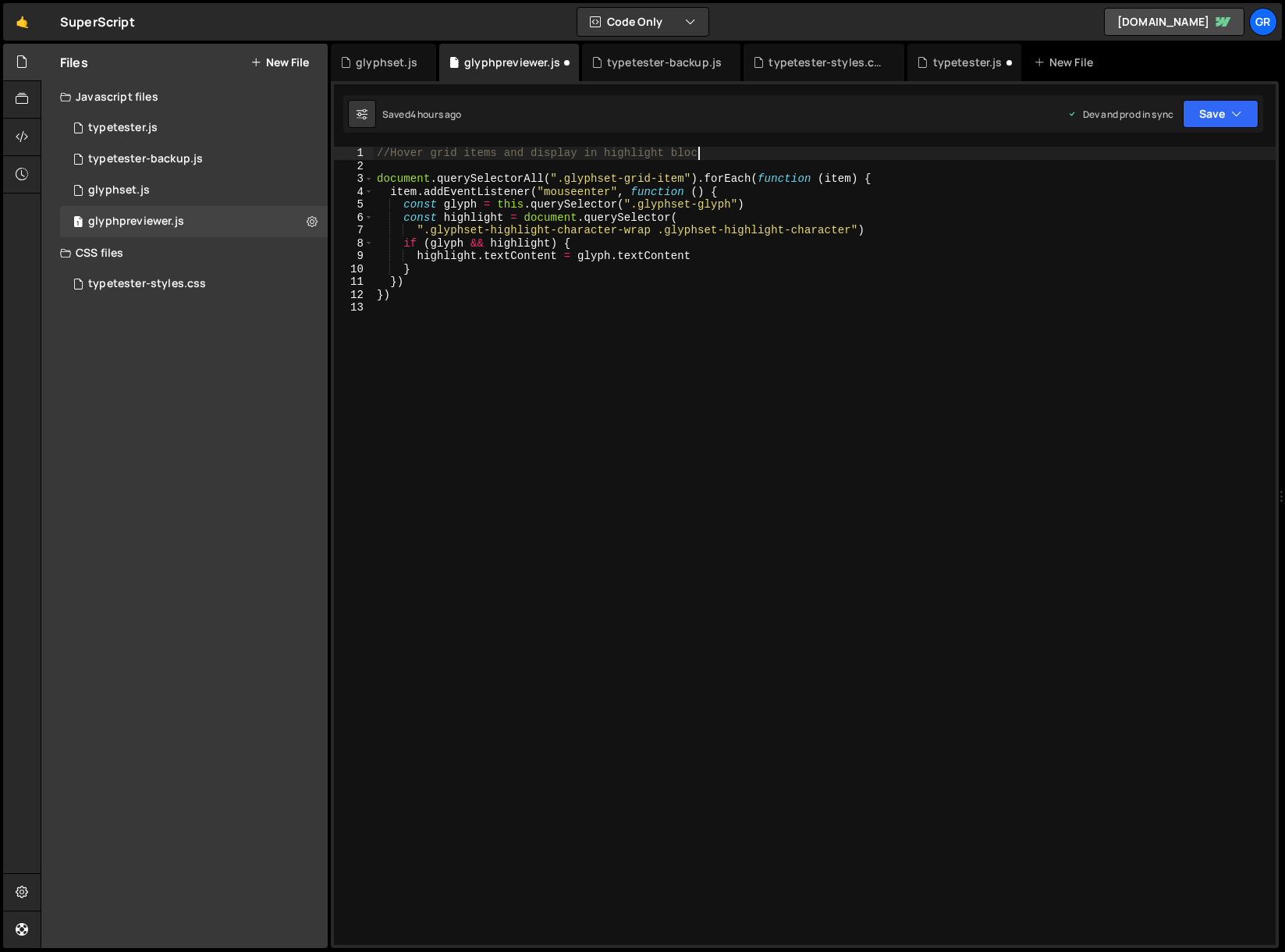
scroll to position [0, 22]
click at [391, 151] on div "//Hover grid items and display in highlight block document . querySelectorAll (…" at bounding box center [825, 558] width 902 height 824
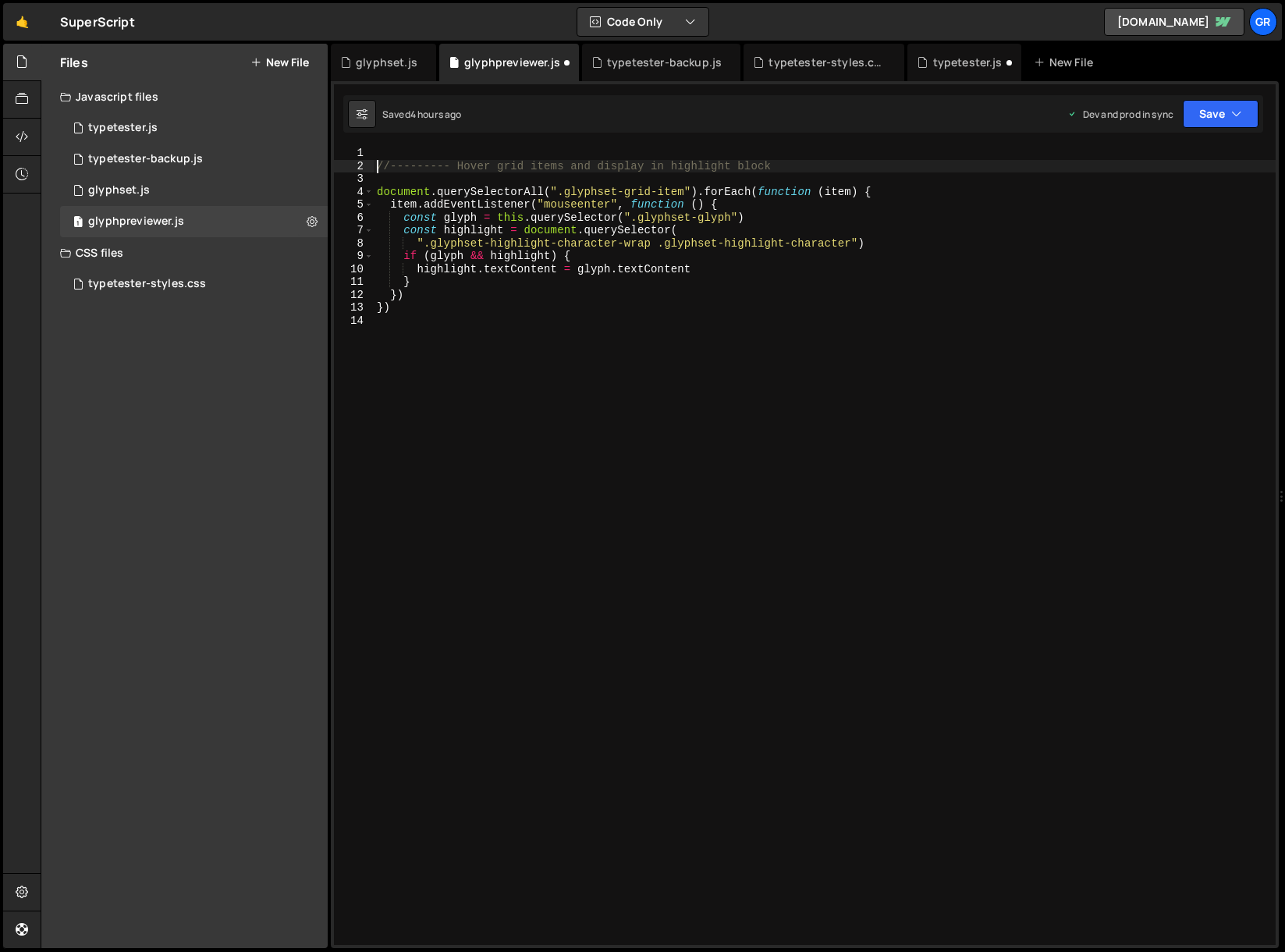
scroll to position [0, 1]
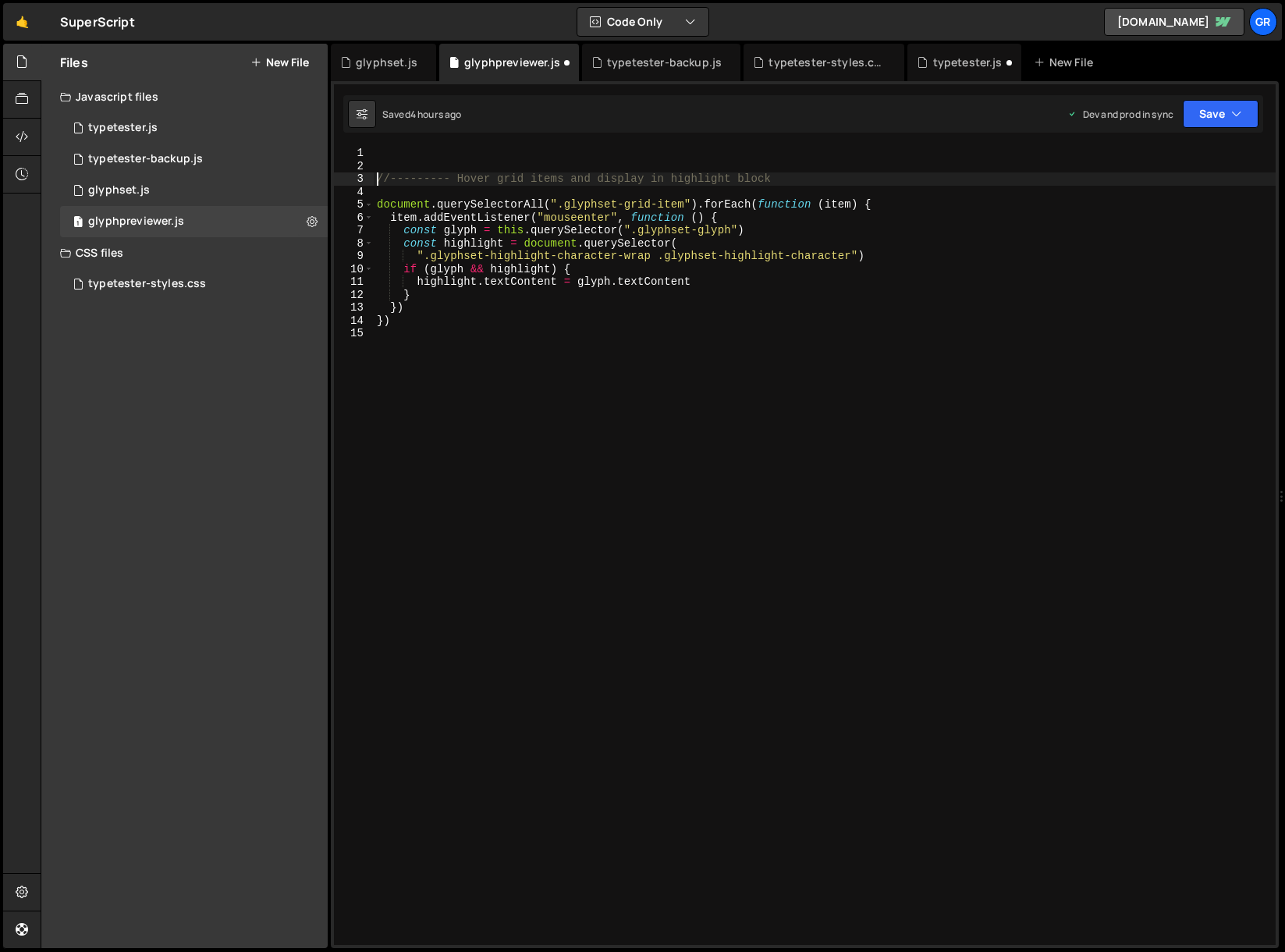
type textarea "//--------- Hover grid items and display in highlight block"
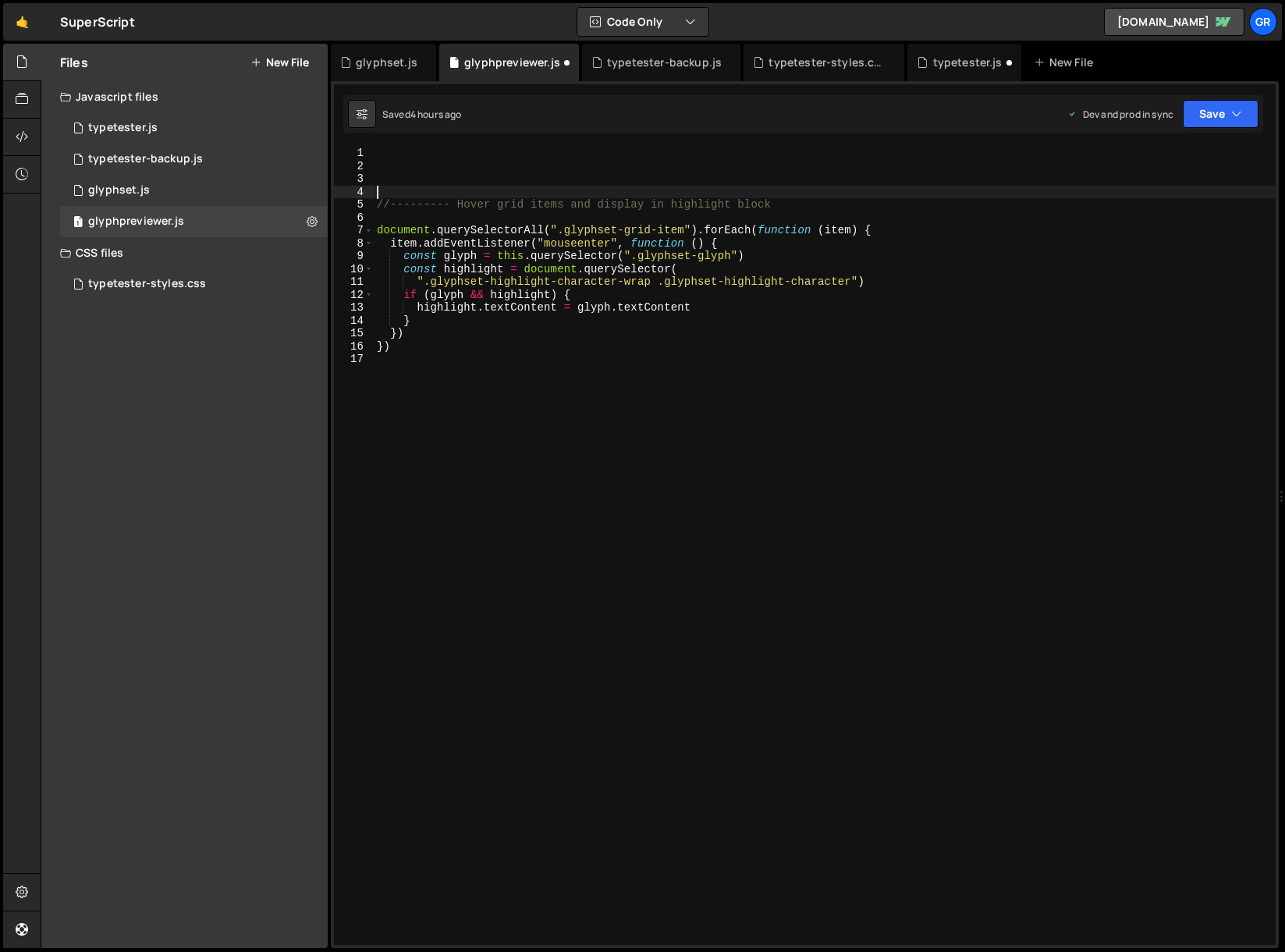
scroll to position [0, 0]
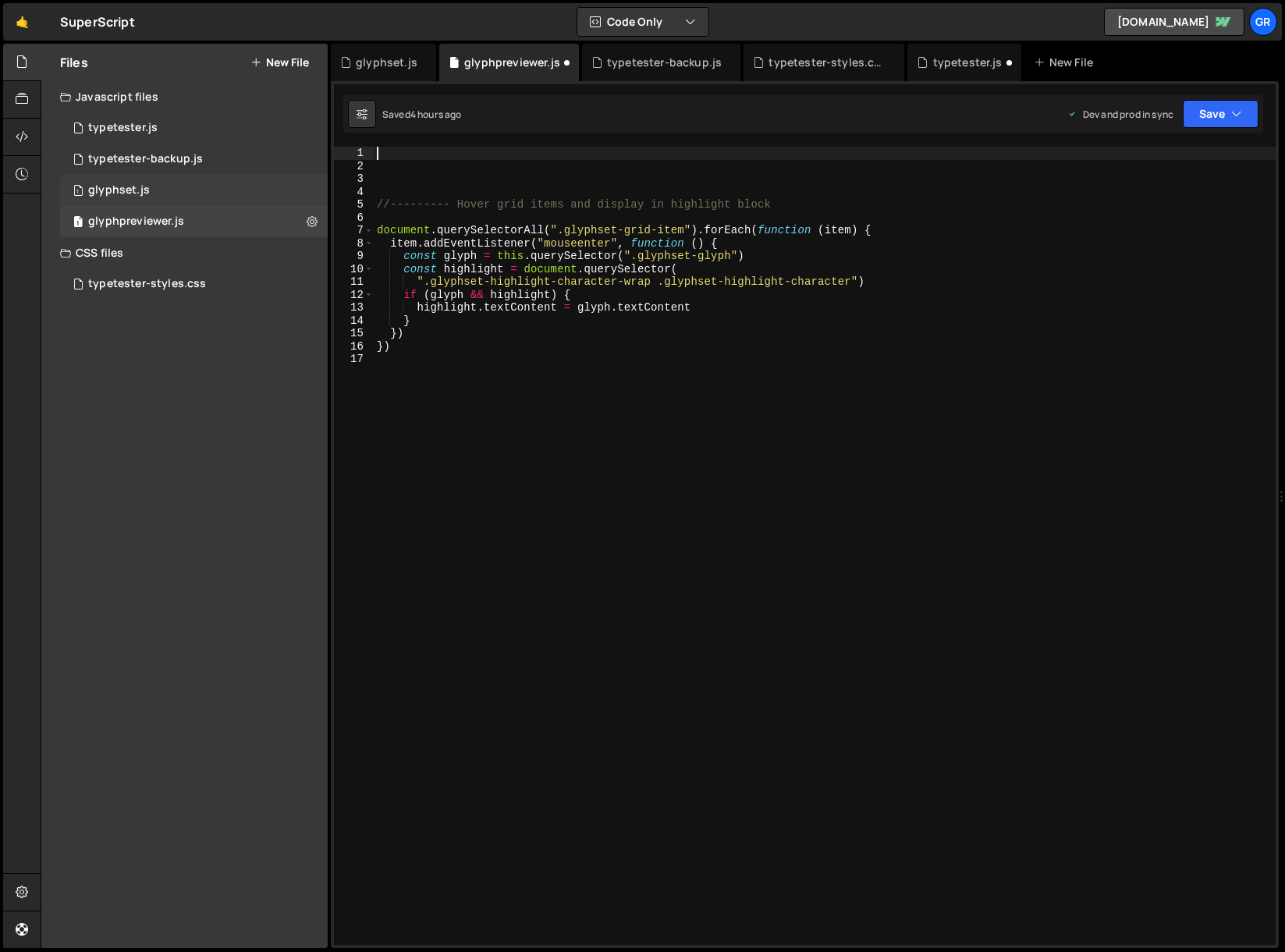
click at [157, 190] on div "1 glyphset.js 0" at bounding box center [194, 190] width 268 height 31
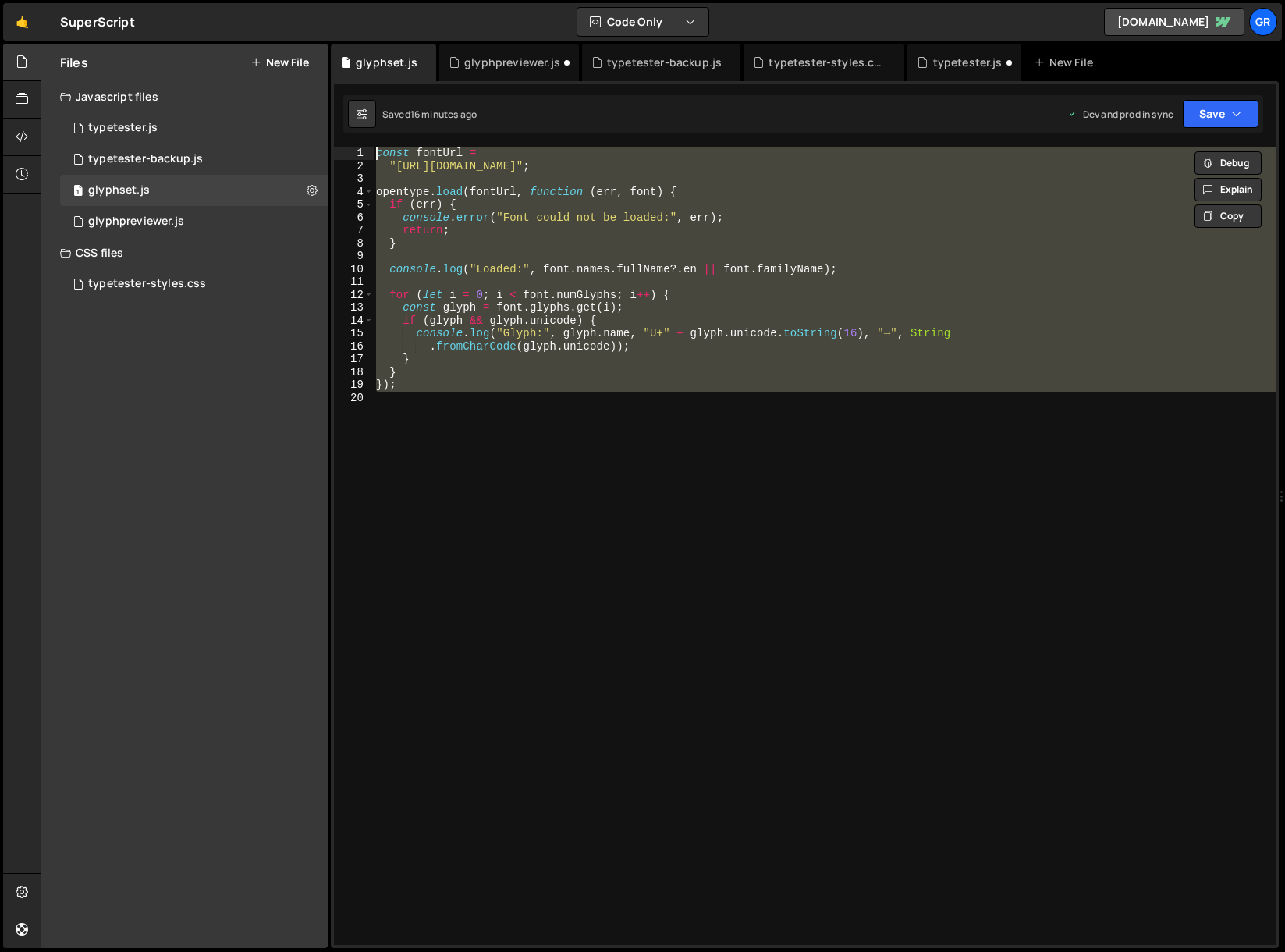
click at [482, 392] on div "const fontUrl = "[URL][DOMAIN_NAME]" ; opentype . load ( fontUrl , function ( e…" at bounding box center [825, 545] width 903 height 798
drag, startPoint x: 415, startPoint y: 398, endPoint x: 348, endPoint y: 107, distance: 298.6
click at [348, 107] on div "Debug Explain Copy glyphset.js glyphpreviewer.js typetester-backup.js typeteste…" at bounding box center [805, 496] width 948 height 906
paste textarea "}"
type textarea "}"
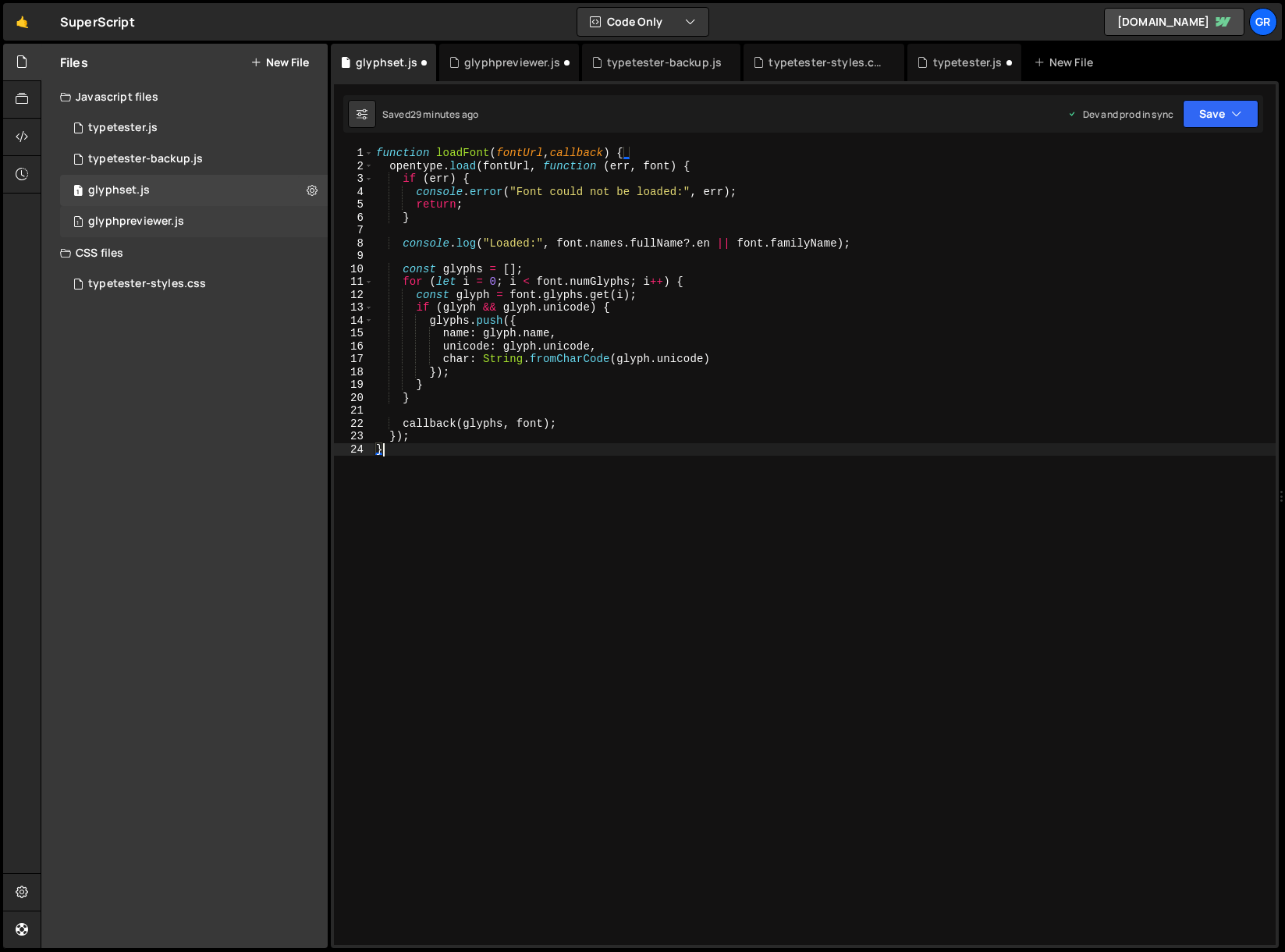
click at [141, 222] on div "glyphpreviewer.js" at bounding box center [136, 221] width 96 height 14
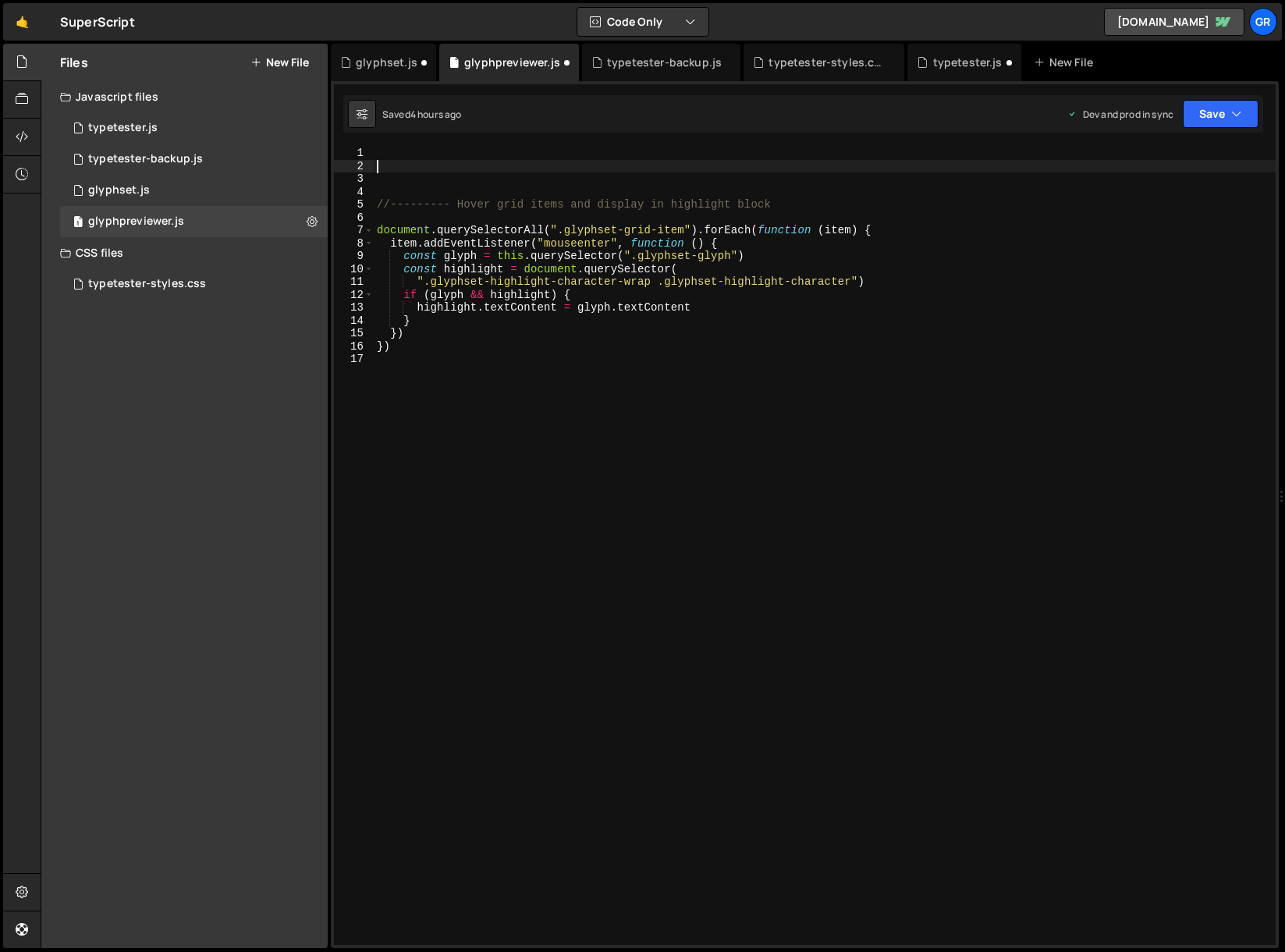
click at [397, 169] on div "//--------- Hover grid items and display in highlight block document . querySel…" at bounding box center [825, 558] width 902 height 824
paste textarea "}"
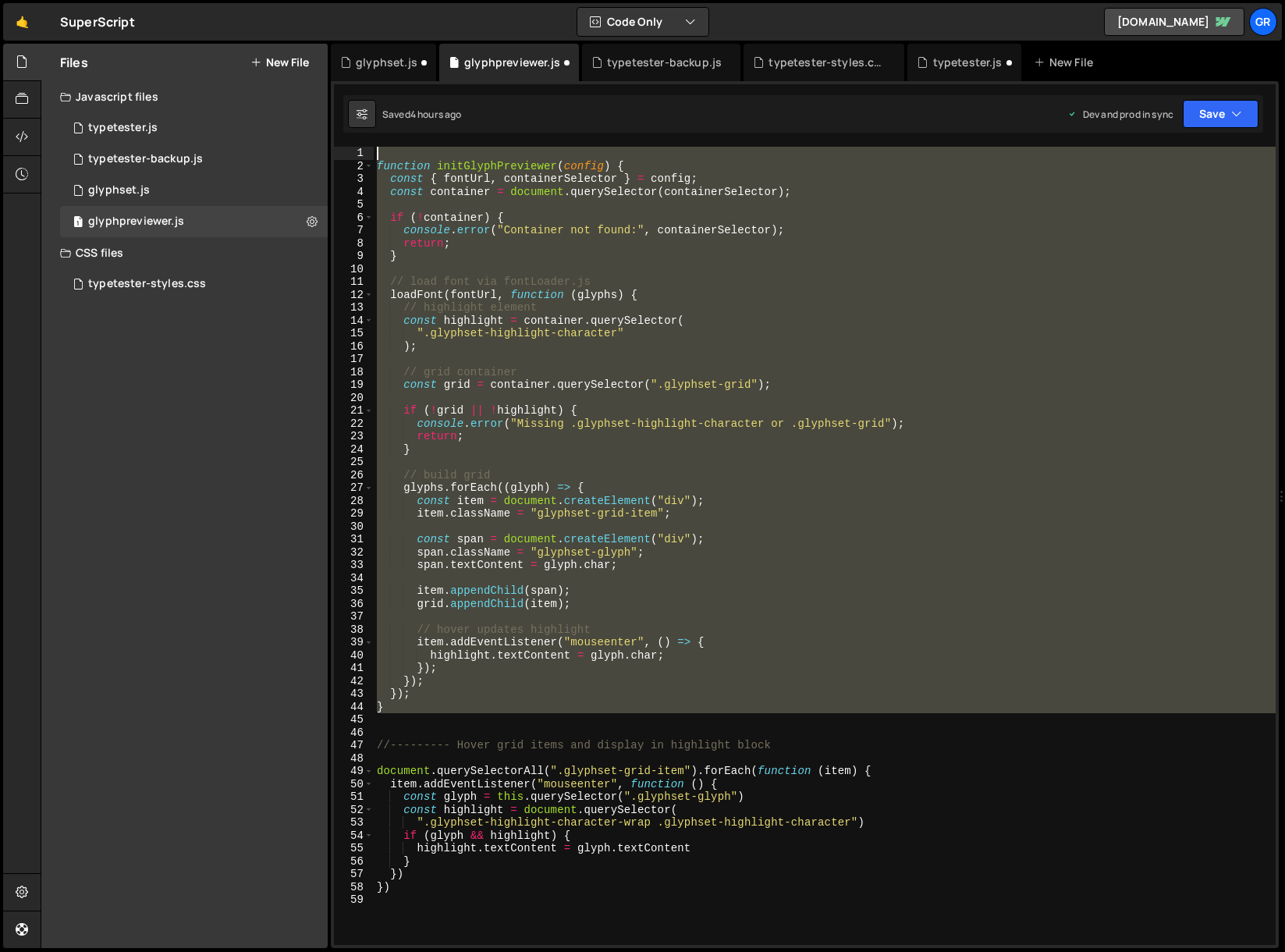
drag, startPoint x: 424, startPoint y: 714, endPoint x: 365, endPoint y: 149, distance: 568.1
click at [365, 149] on div "} 1 2 3 4 5 6 7 8 9 10 11 12 13 14 15 16 17 18 19 20 21 22 23 24 25 26 27 28 29…" at bounding box center [804, 545] width 942 height 798
paste textarea "}"
type textarea "}"
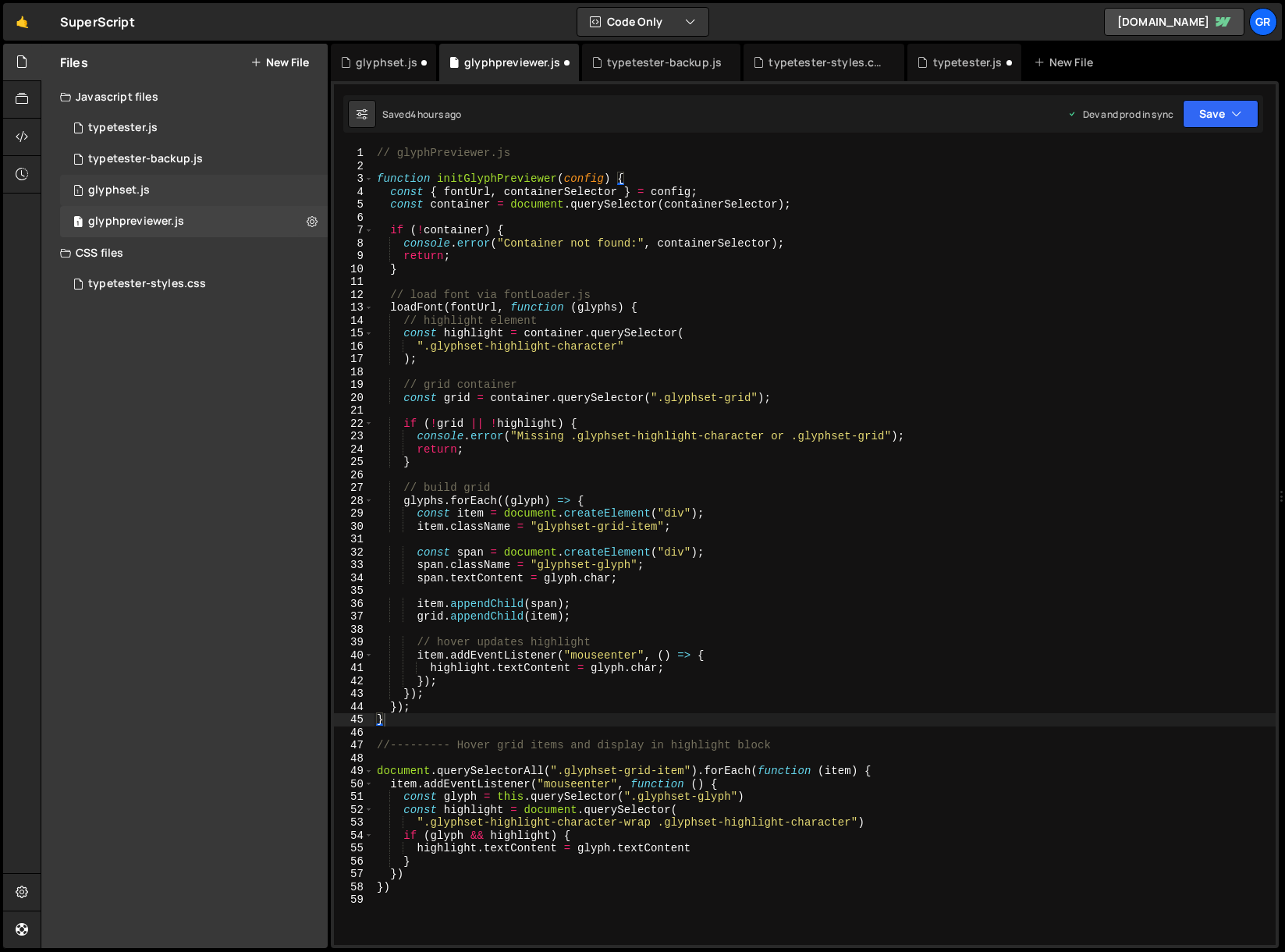
click at [152, 193] on div "1 glyphset.js 0" at bounding box center [194, 190] width 268 height 31
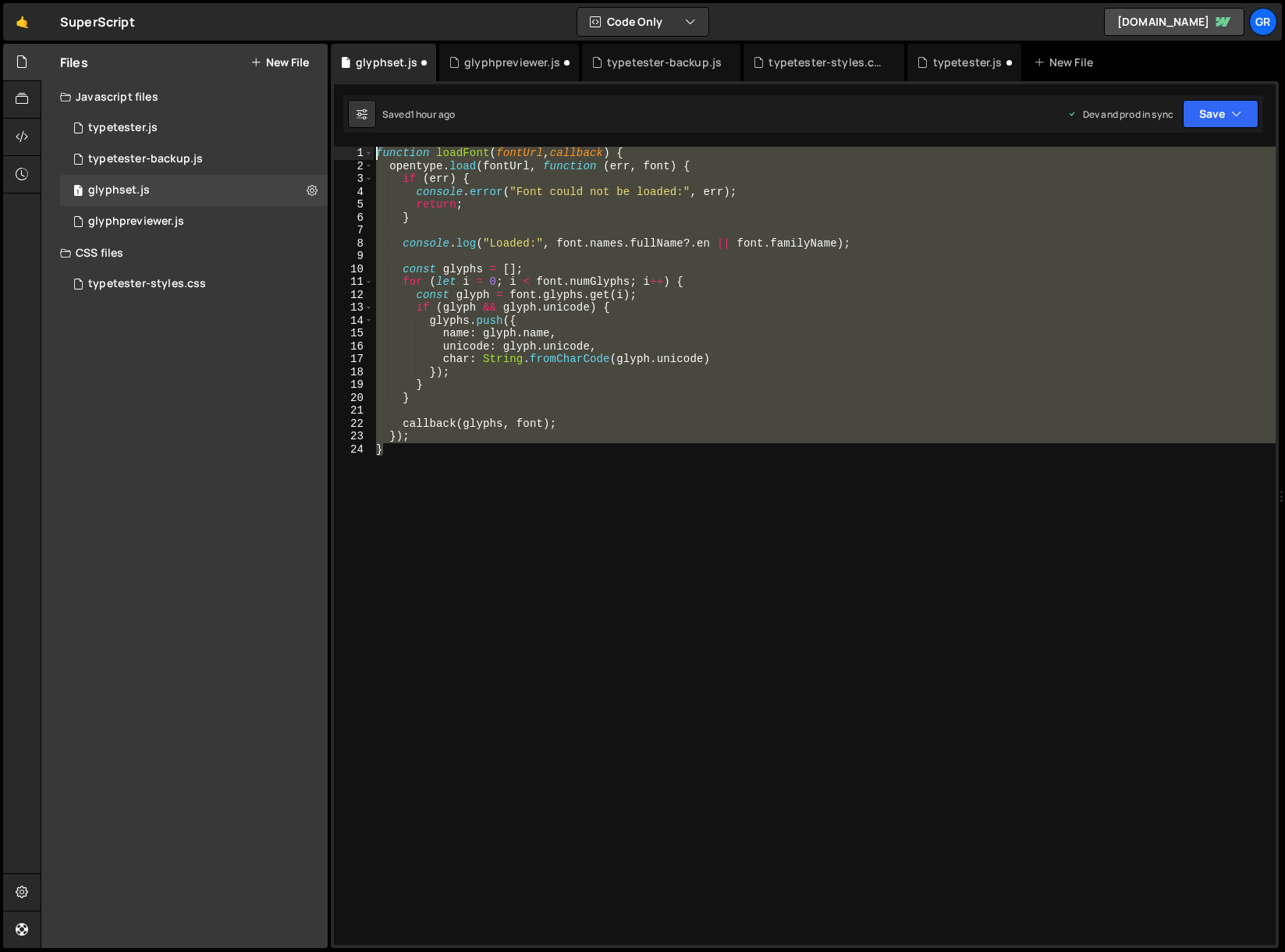
drag, startPoint x: 445, startPoint y: 457, endPoint x: 373, endPoint y: 144, distance: 321.2
click at [373, 144] on div "1 Type cmd + s to save your Javascript file. הההההההההההההההההההההההההההההההההה…" at bounding box center [805, 514] width 948 height 867
paste textarea "}"
type textarea "}"
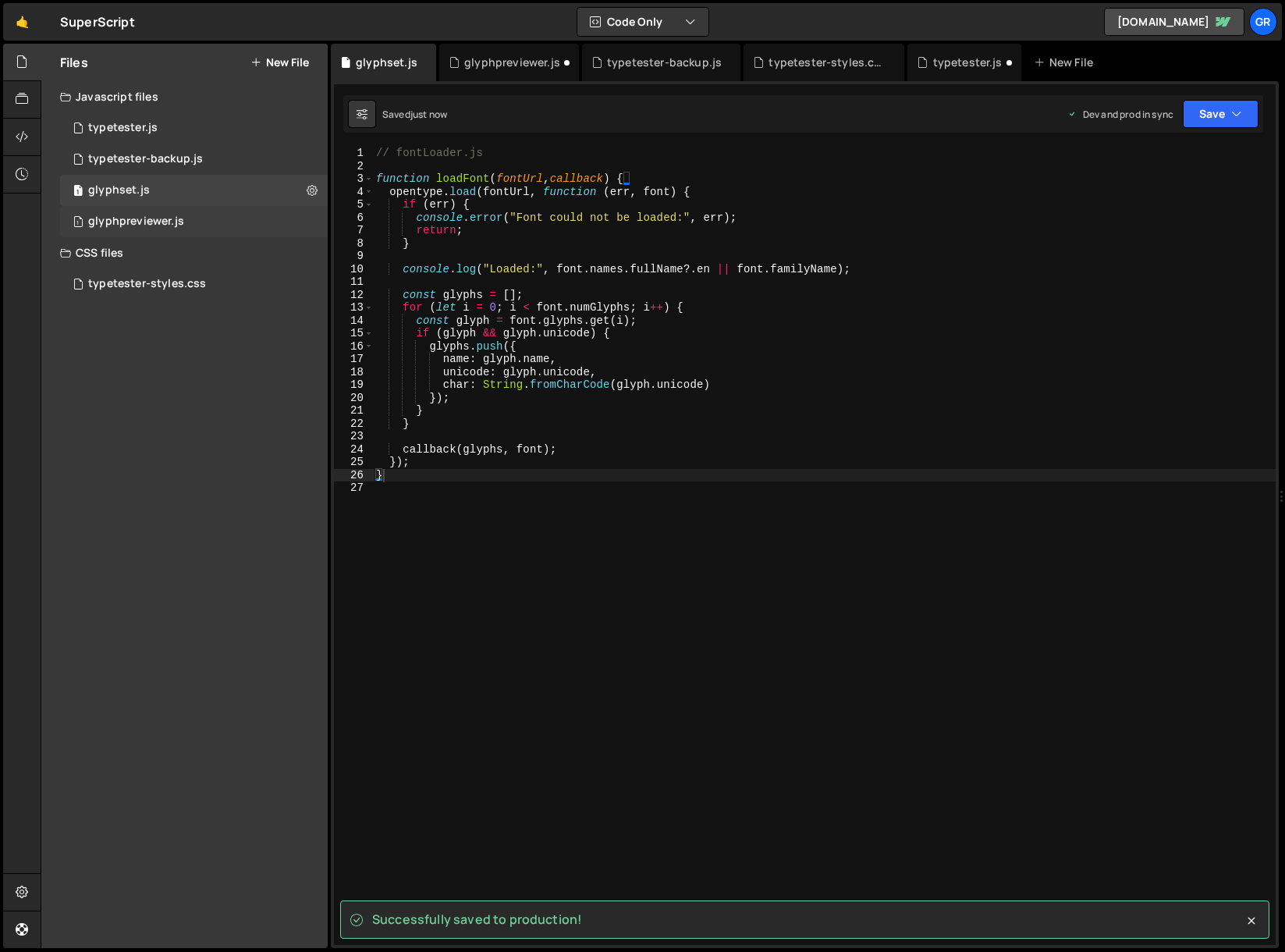
click at [178, 218] on div "glyphpreviewer.js" at bounding box center [136, 221] width 96 height 14
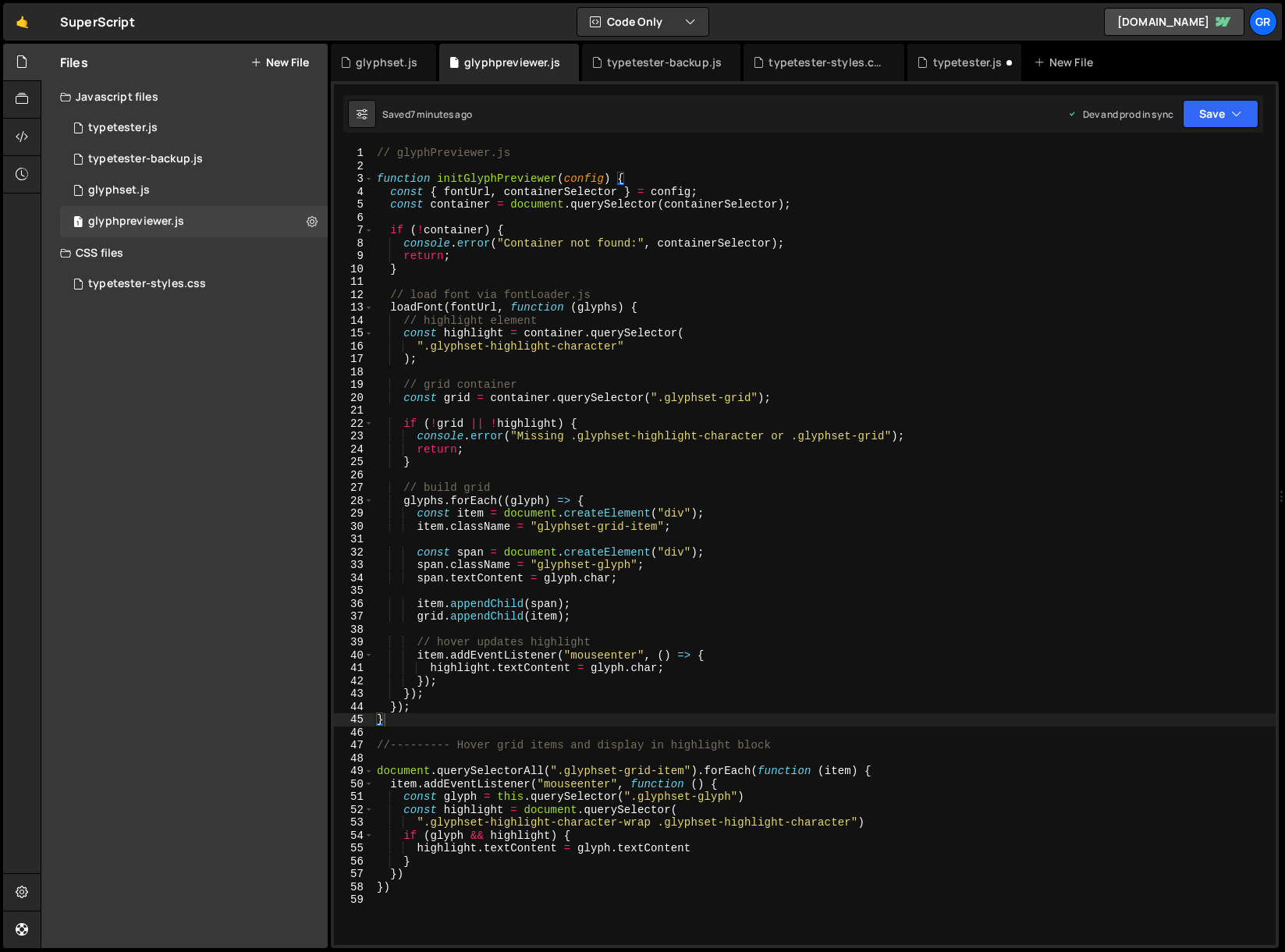
click at [408, 721] on div "// glyphPreviewer.js function initGlyphPreviewer ( config ) { const { fontUrl ,…" at bounding box center [825, 558] width 902 height 824
click at [442, 707] on div "// glyphPreviewer.js function initGlyphPreviewer ( config ) { const { fontUrl ,…" at bounding box center [825, 558] width 902 height 824
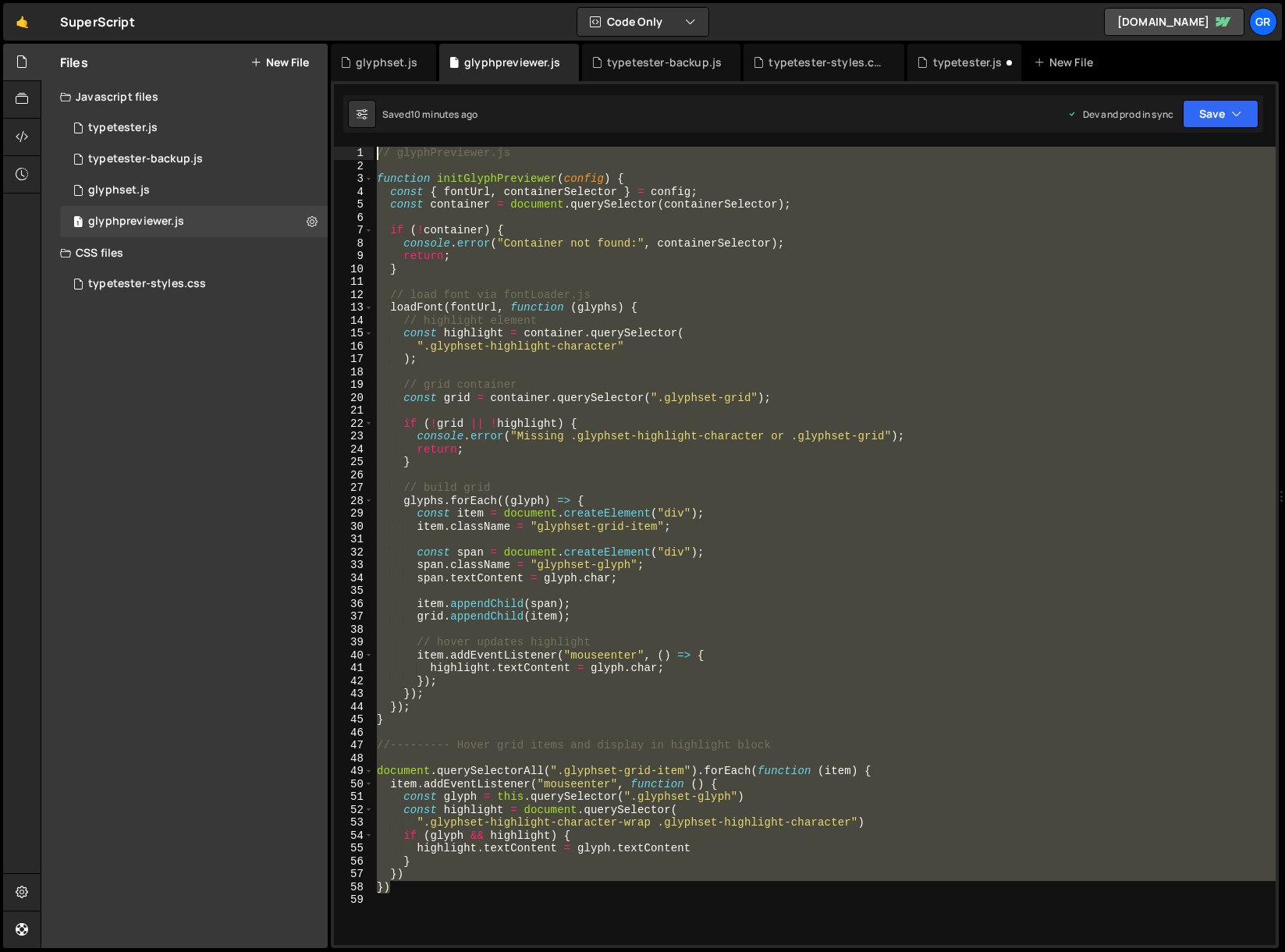
drag, startPoint x: 456, startPoint y: 892, endPoint x: 340, endPoint y: 115, distance: 785.6
click at [340, 115] on div "1 Type cmd + s to save your Javascript file. הההההההההההההההההההההההההההההההההה…" at bounding box center [805, 514] width 948 height 867
click at [434, 864] on div "// glyphPreviewer.js function initGlyphPreviewer ( config ) { const { fontUrl ,…" at bounding box center [825, 545] width 902 height 798
drag, startPoint x: 439, startPoint y: 890, endPoint x: 356, endPoint y: 109, distance: 785.4
click at [356, 109] on div "Debug Explain Copy glyphset.js glyphpreviewer.js typetester-backup.js typeteste…" at bounding box center [805, 496] width 948 height 906
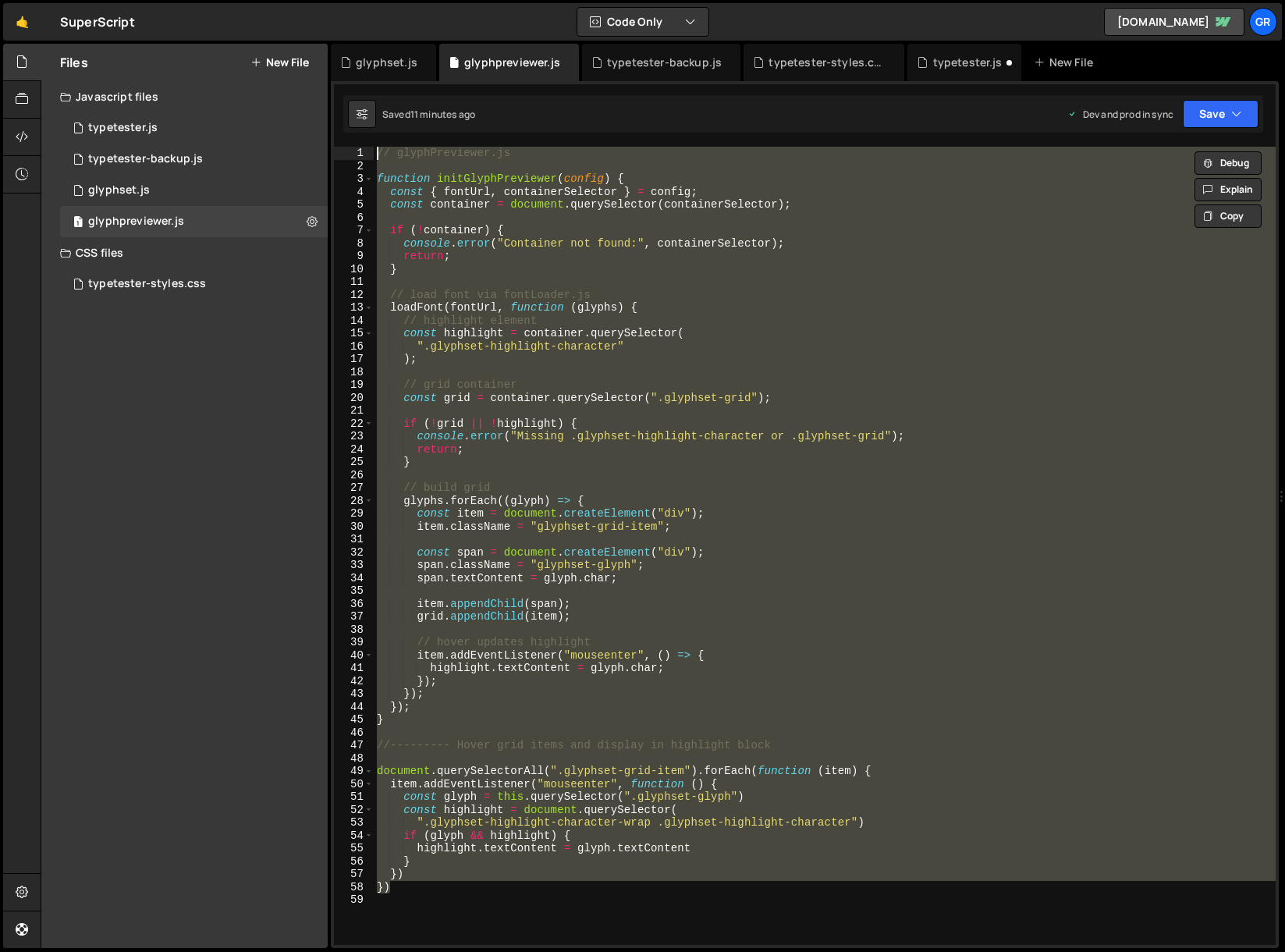
paste textarea "window.initGlyphPreviewer = initGlyphPreviewer;"
type textarea "window.initGlyphPreviewer = initGlyphPreviewer;"
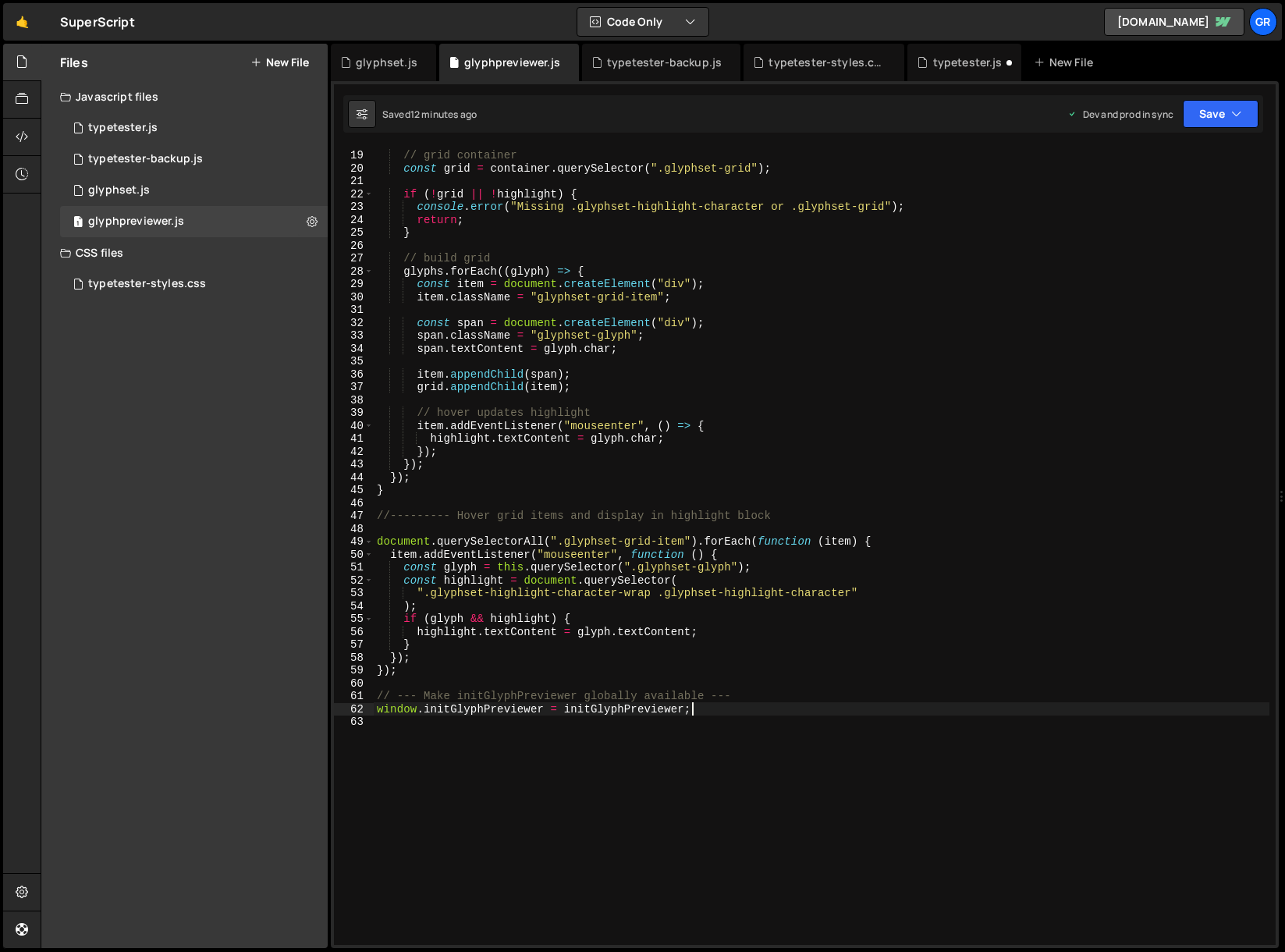
scroll to position [229, 0]
